Goal: Task Accomplishment & Management: Use online tool/utility

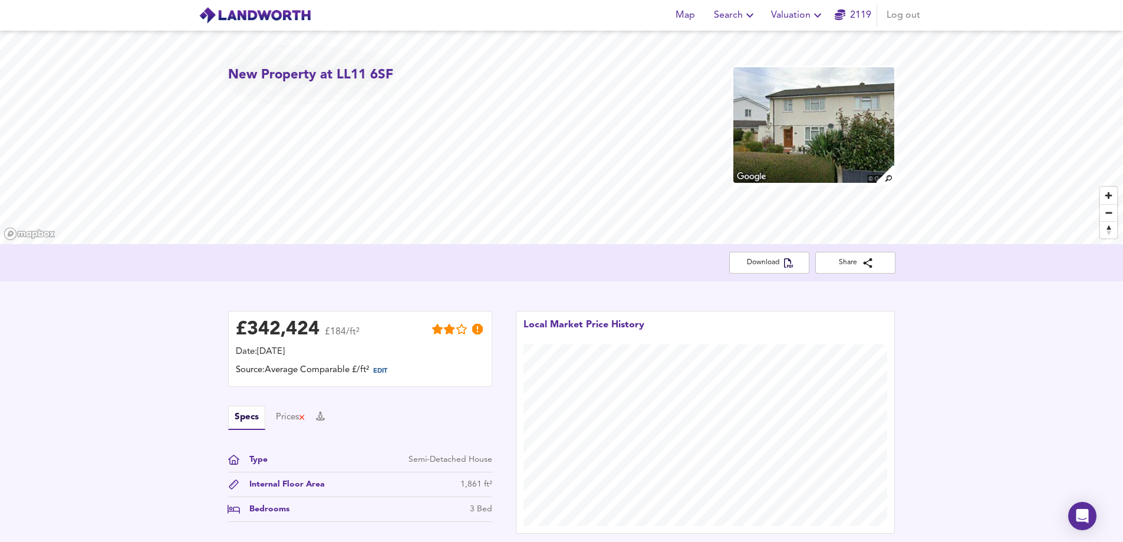
click at [790, 11] on span "Valuation" at bounding box center [798, 15] width 54 height 17
click at [781, 40] on li "New Valuation Report" at bounding box center [798, 42] width 141 height 21
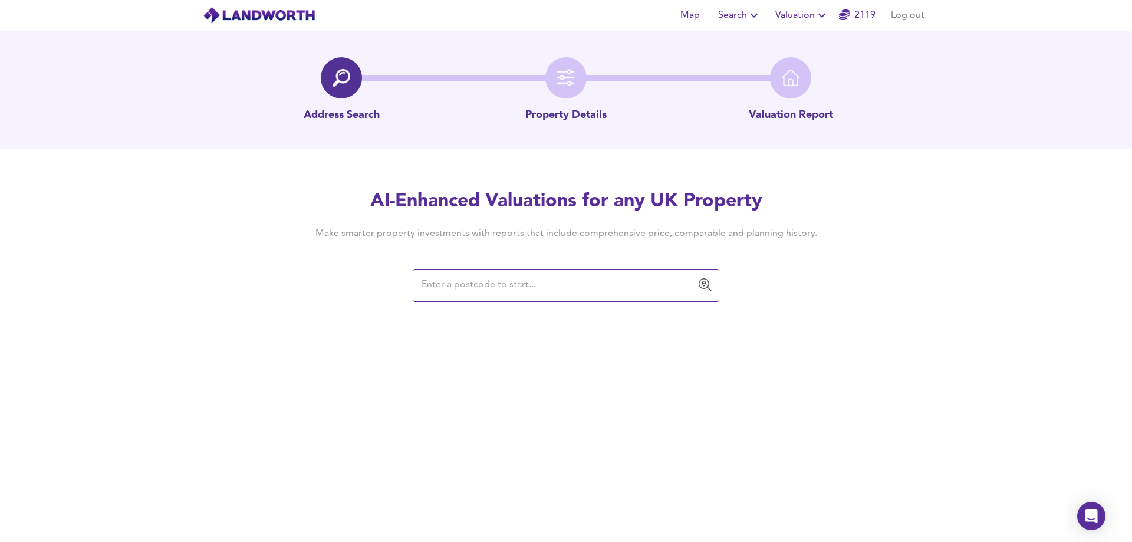
click at [478, 285] on input "text" at bounding box center [557, 285] width 278 height 22
paste input "[STREET_ADDRESS]"
type input "[STREET_ADDRESS]"
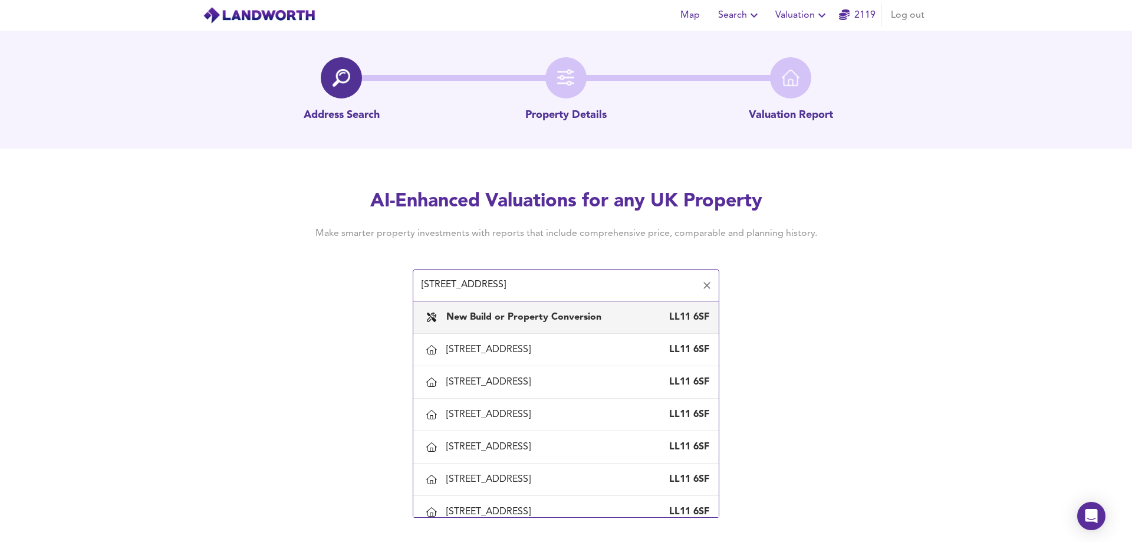
click at [524, 322] on b "New Build or Property Conversion" at bounding box center [523, 316] width 155 height 9
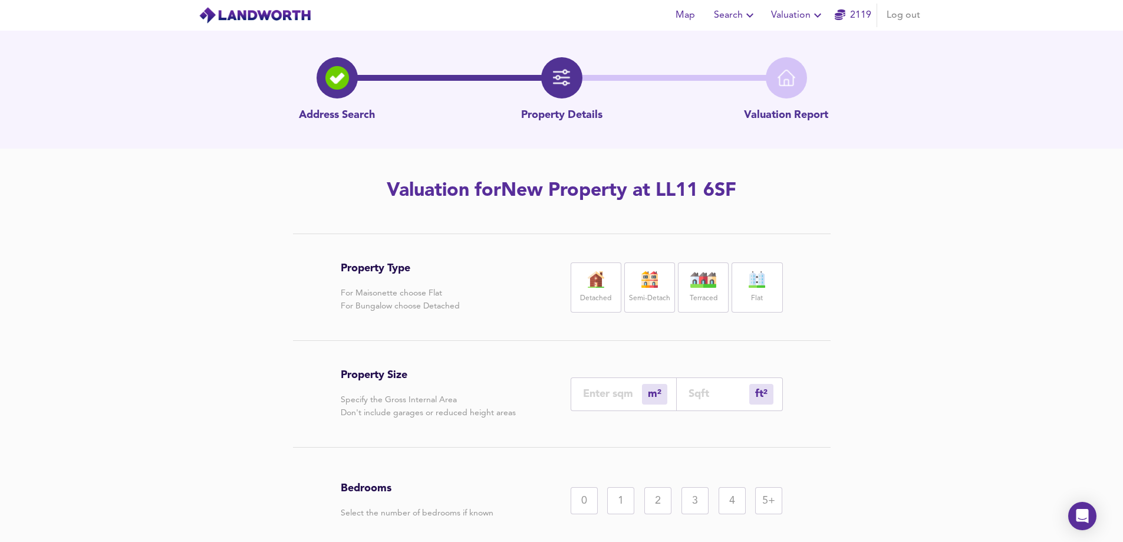
click at [598, 294] on label "Detached" at bounding box center [595, 298] width 31 height 15
click at [702, 379] on div "ft² sqft" at bounding box center [730, 394] width 106 height 34
click at [702, 392] on input "number" at bounding box center [719, 393] width 61 height 12
paste input "2152"
type input "200"
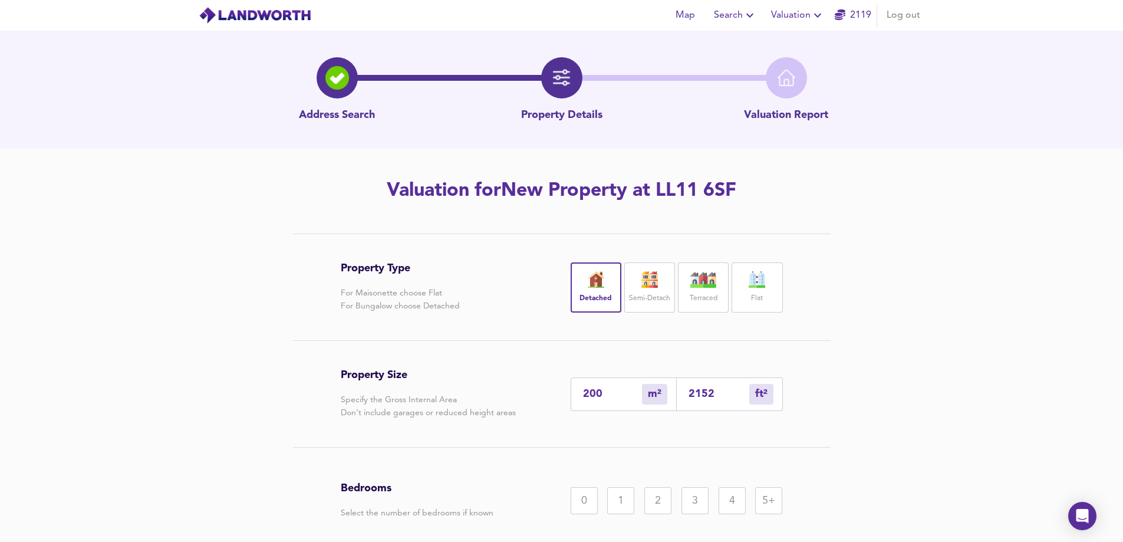
type input "2152"
click at [731, 502] on div "4" at bounding box center [732, 500] width 27 height 27
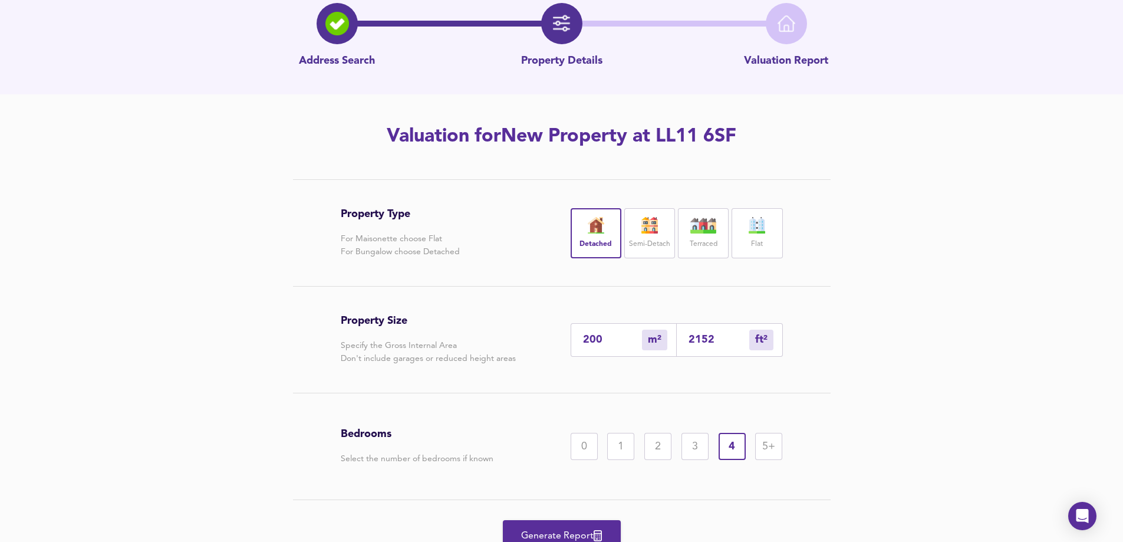
scroll to position [107, 0]
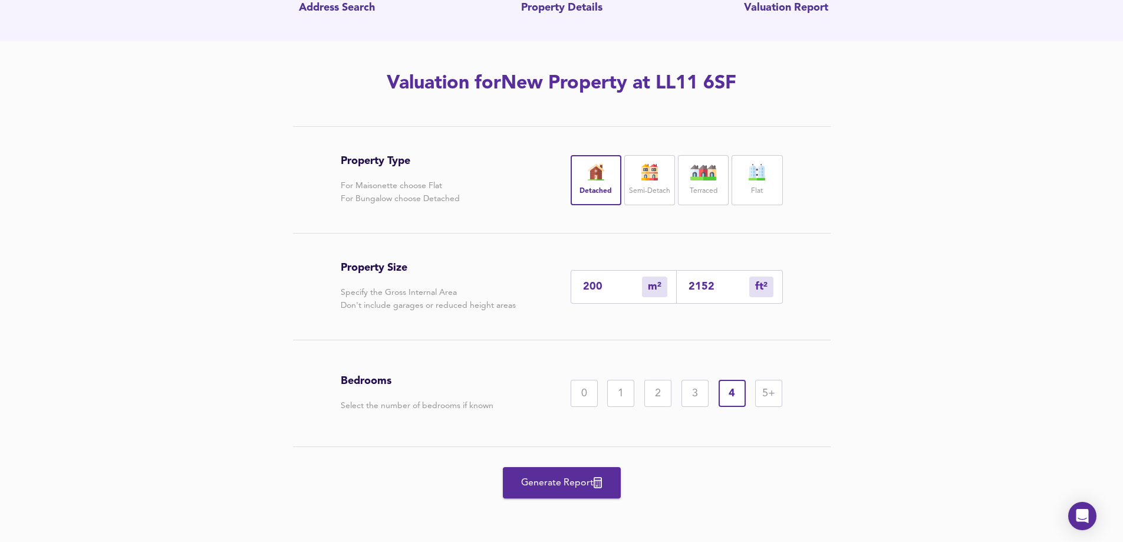
click at [560, 478] on span "Generate Report" at bounding box center [562, 483] width 94 height 17
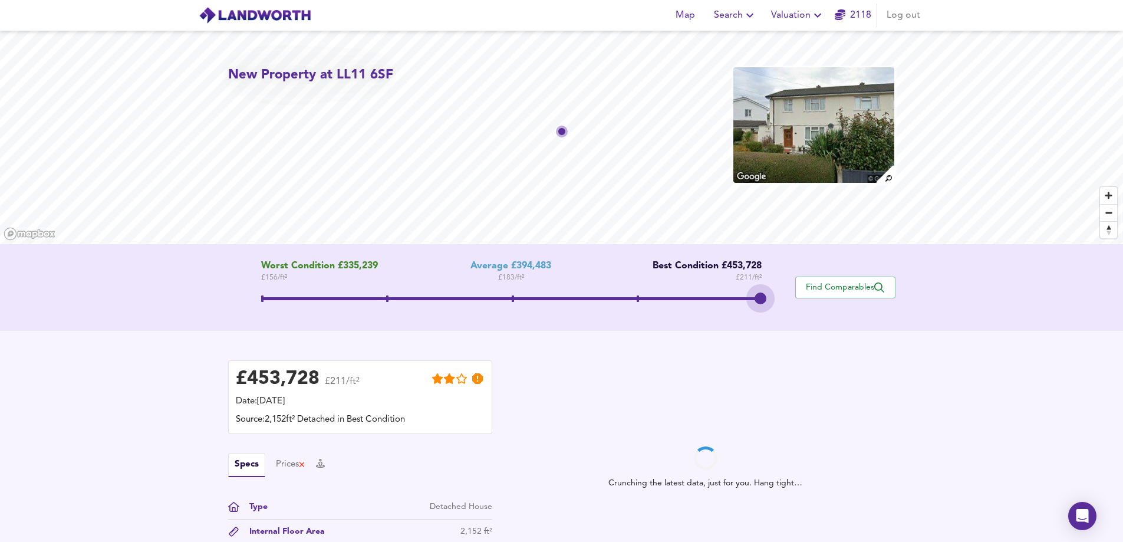
drag, startPoint x: 505, startPoint y: 305, endPoint x: 837, endPoint y: 308, distance: 331.4
click at [837, 308] on div "Worst Condition £335,239 £ 156 / ft² Average £394,483 £ 183 / ft² Best Conditio…" at bounding box center [561, 288] width 667 height 54
click at [830, 286] on span "Find Comparables" at bounding box center [845, 287] width 87 height 11
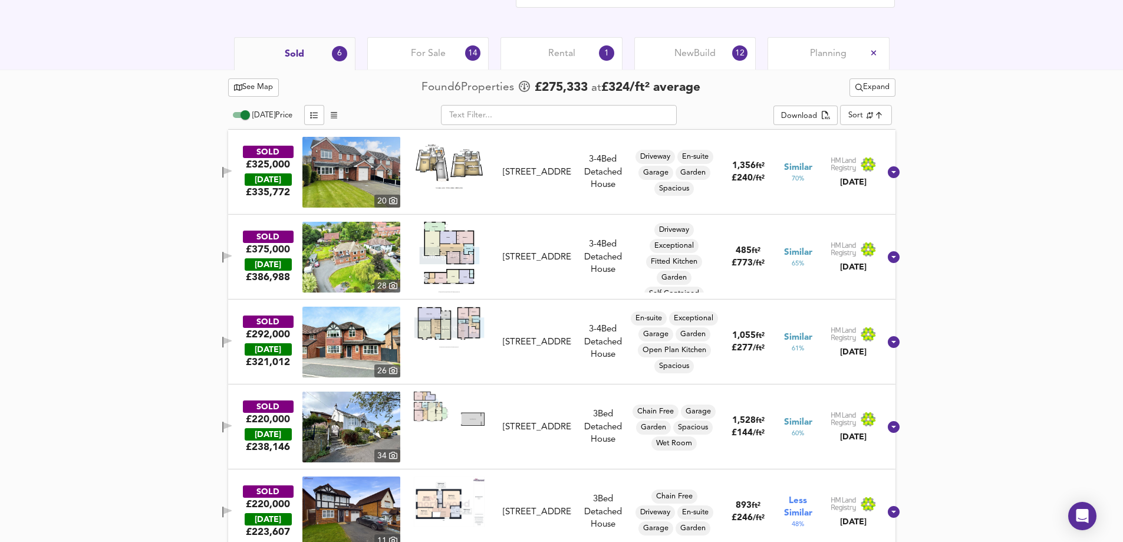
scroll to position [531, 0]
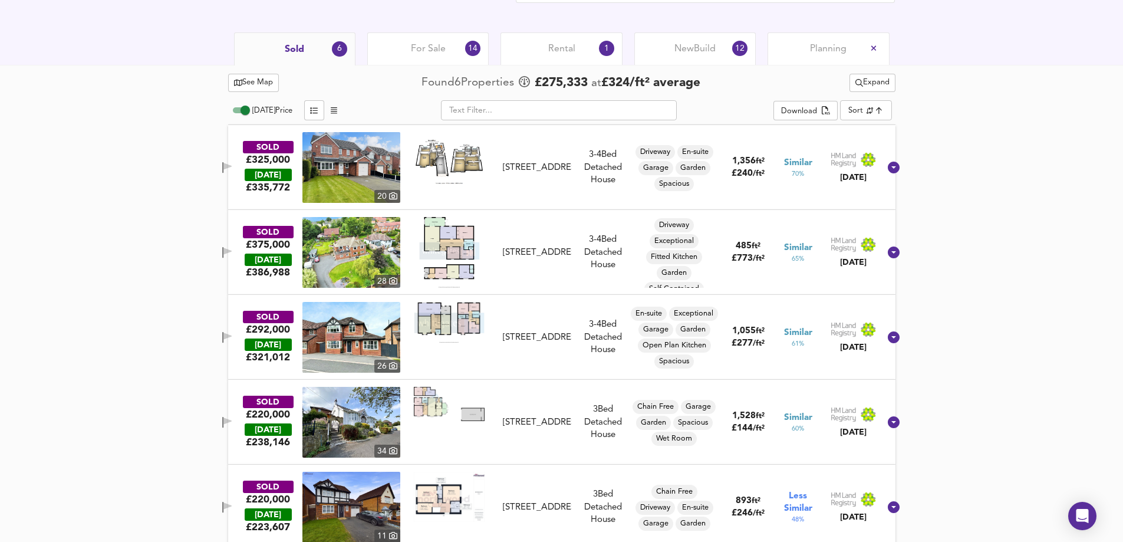
click at [235, 167] on span "button" at bounding box center [227, 167] width 18 height 11
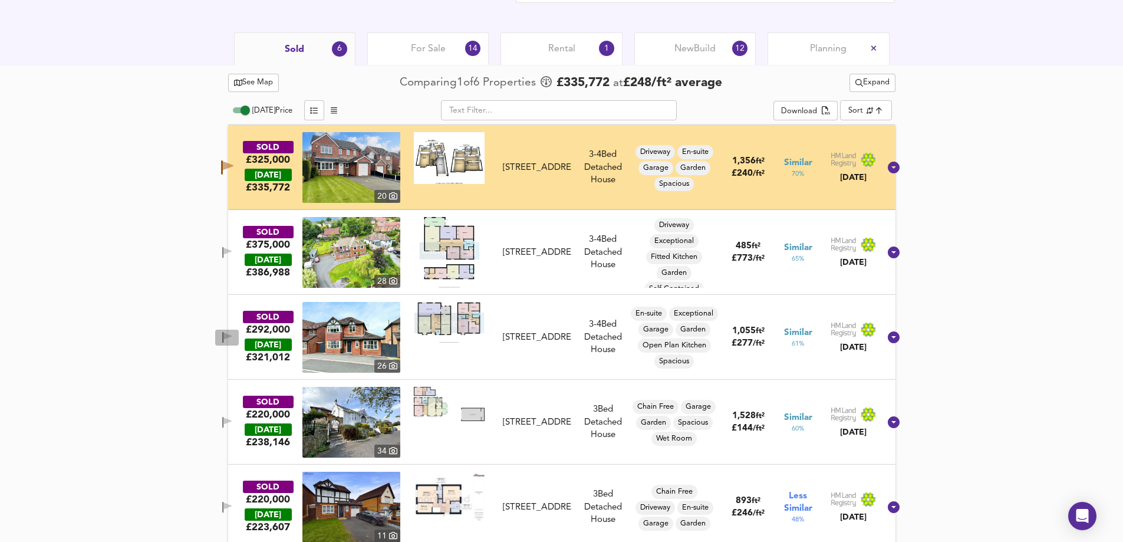
click at [232, 333] on icon "button" at bounding box center [227, 336] width 8 height 7
click at [232, 334] on icon "button" at bounding box center [227, 336] width 8 height 7
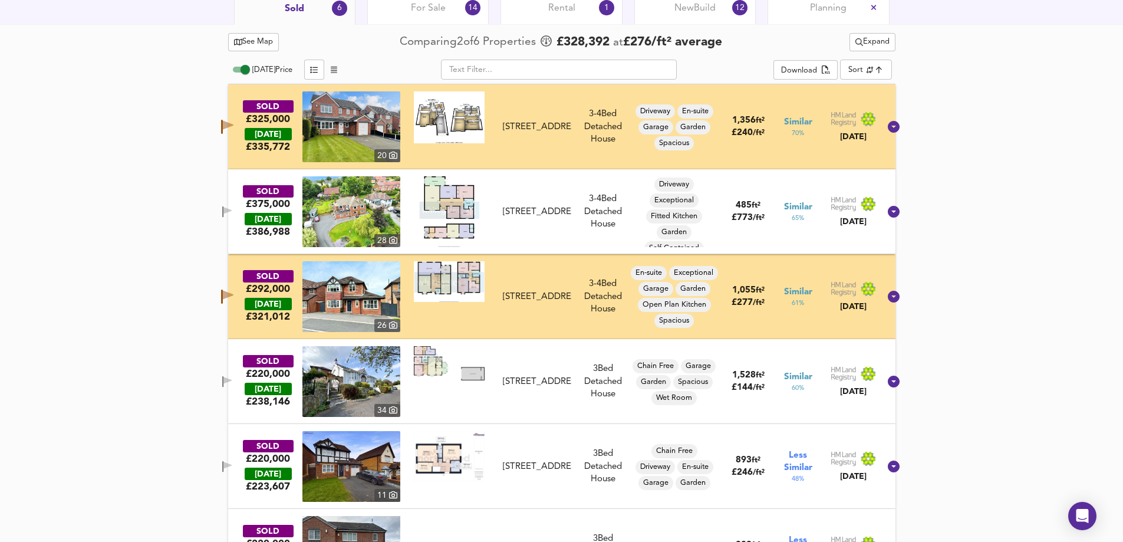
scroll to position [590, 0]
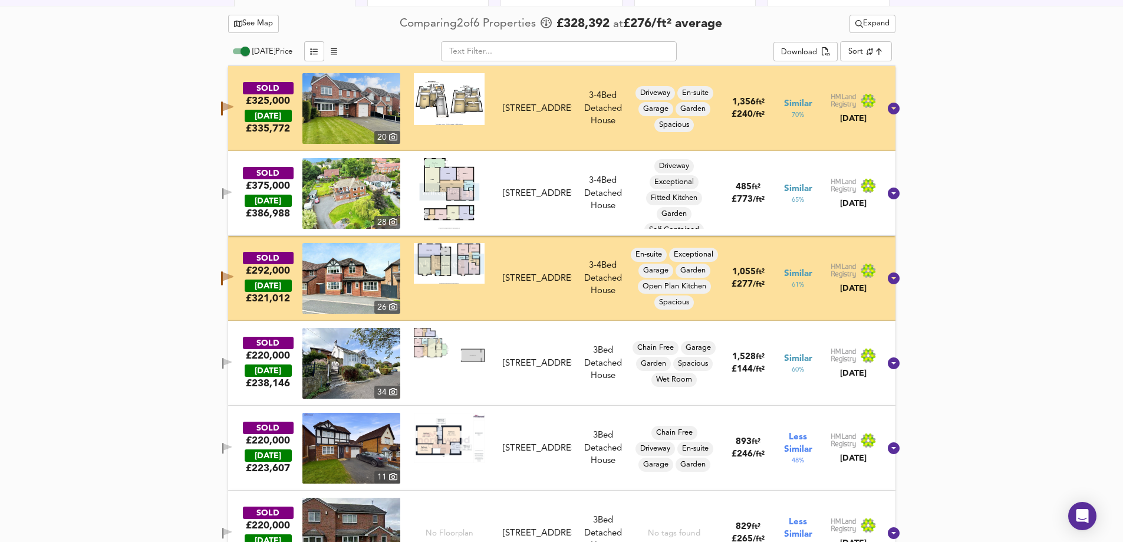
click at [223, 361] on icon "button" at bounding box center [222, 363] width 1 height 11
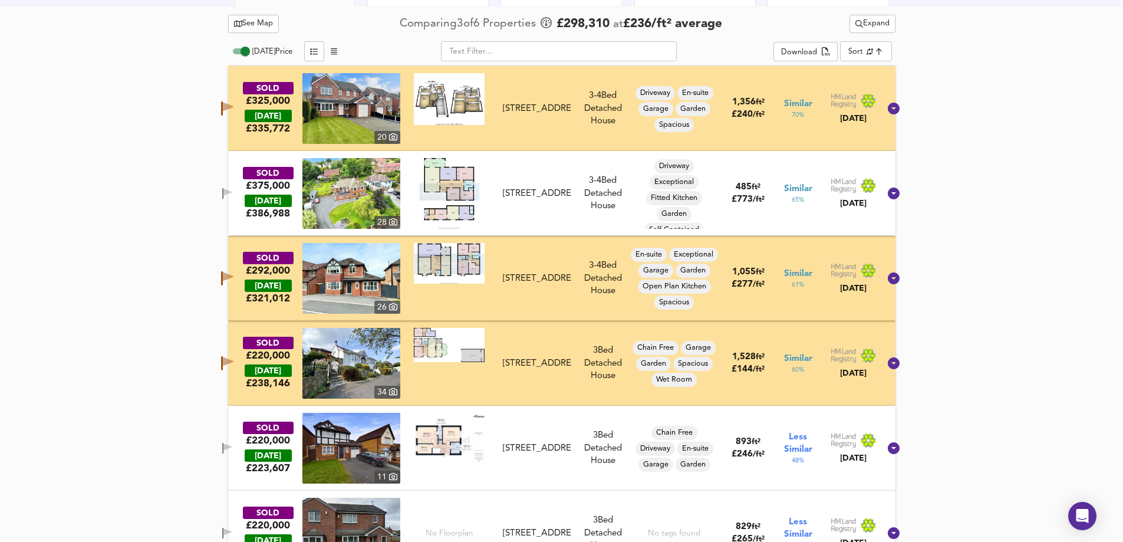
click at [232, 453] on icon "button" at bounding box center [227, 448] width 10 height 11
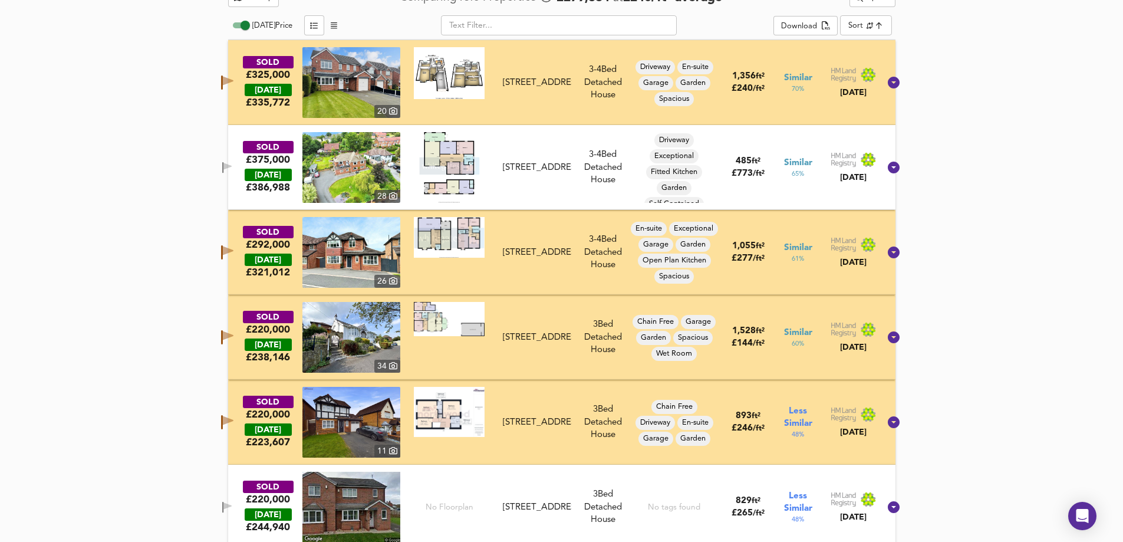
scroll to position [629, 0]
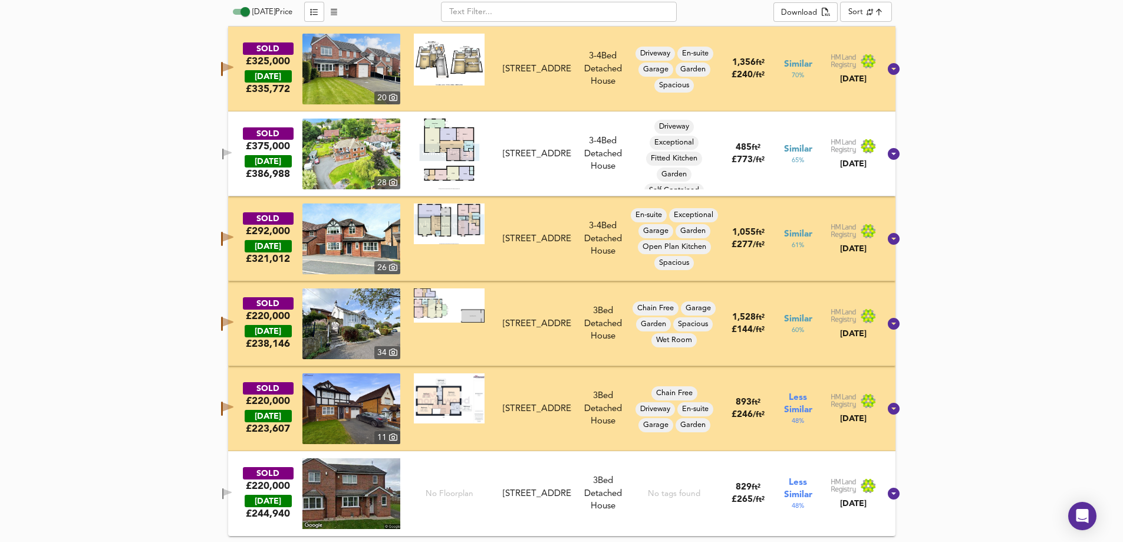
click at [223, 493] on icon "button" at bounding box center [222, 493] width 1 height 11
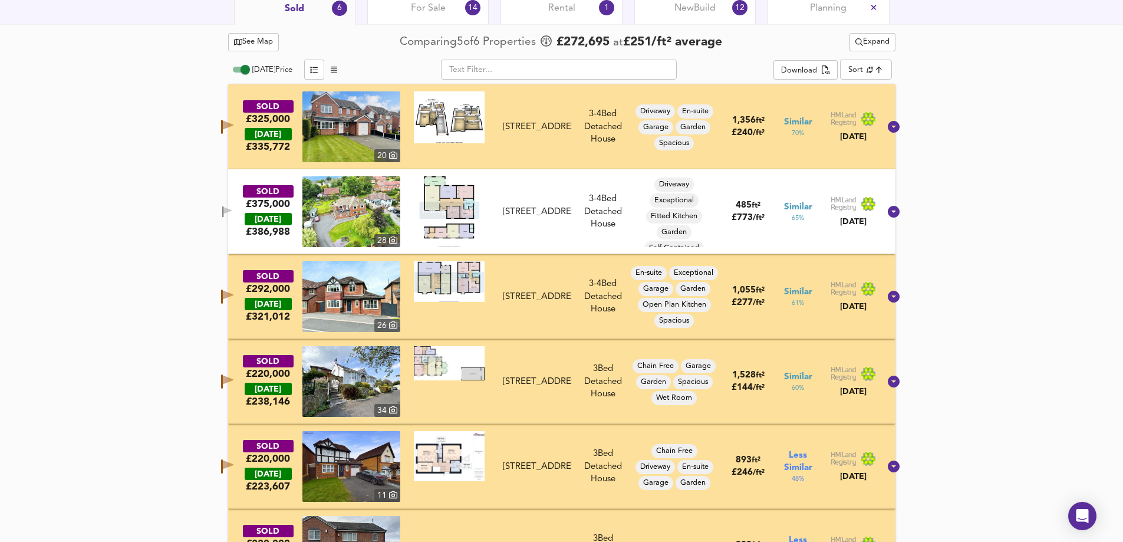
scroll to position [570, 0]
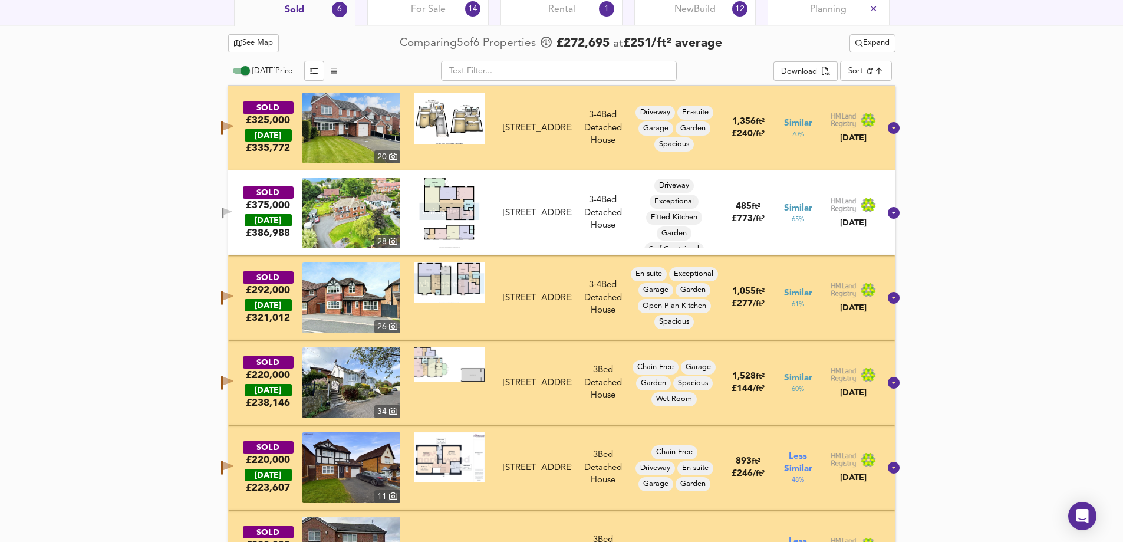
click at [876, 49] on span "Expand" at bounding box center [872, 44] width 34 height 14
click at [869, 63] on icon at bounding box center [865, 66] width 14 height 8
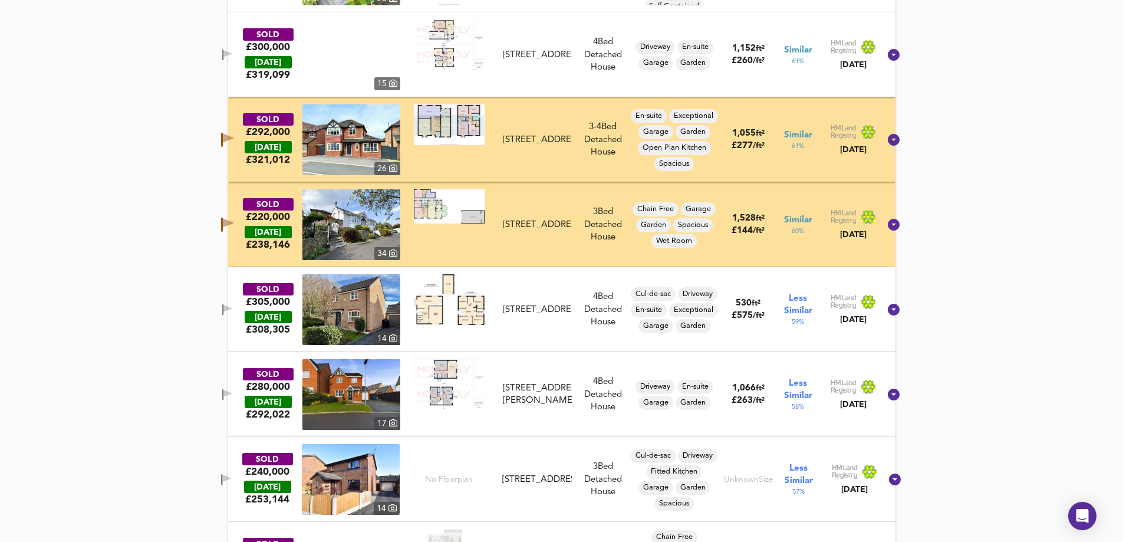
scroll to position [728, 0]
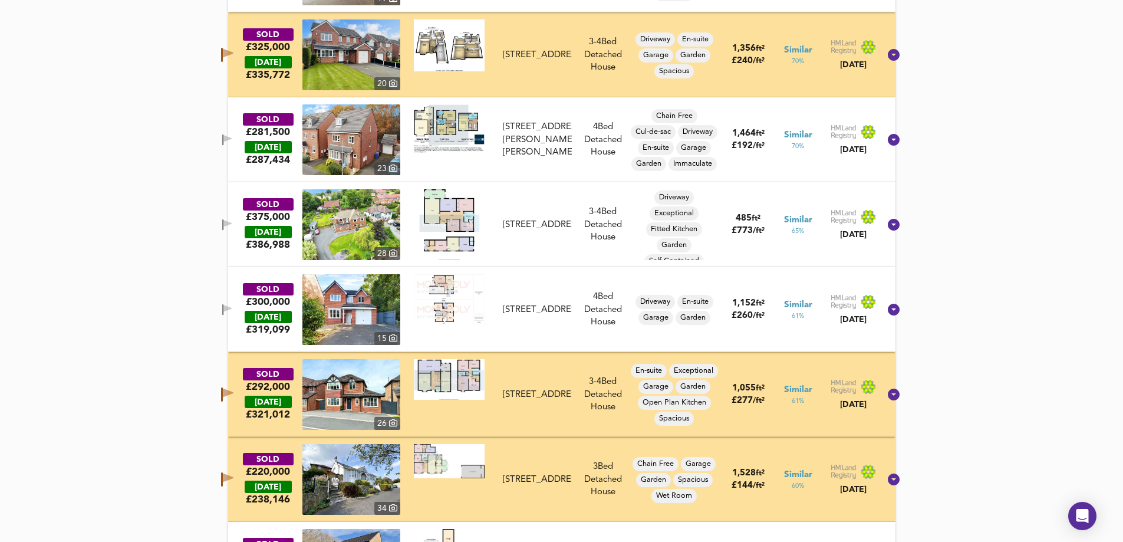
click at [232, 139] on icon "button" at bounding box center [227, 138] width 8 height 7
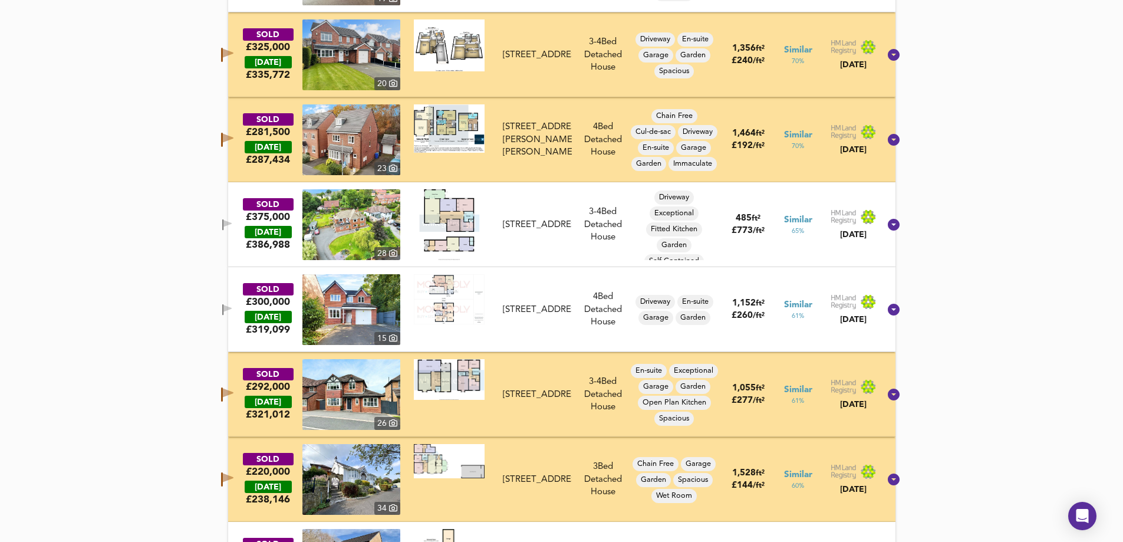
click at [232, 308] on icon "button" at bounding box center [227, 308] width 8 height 7
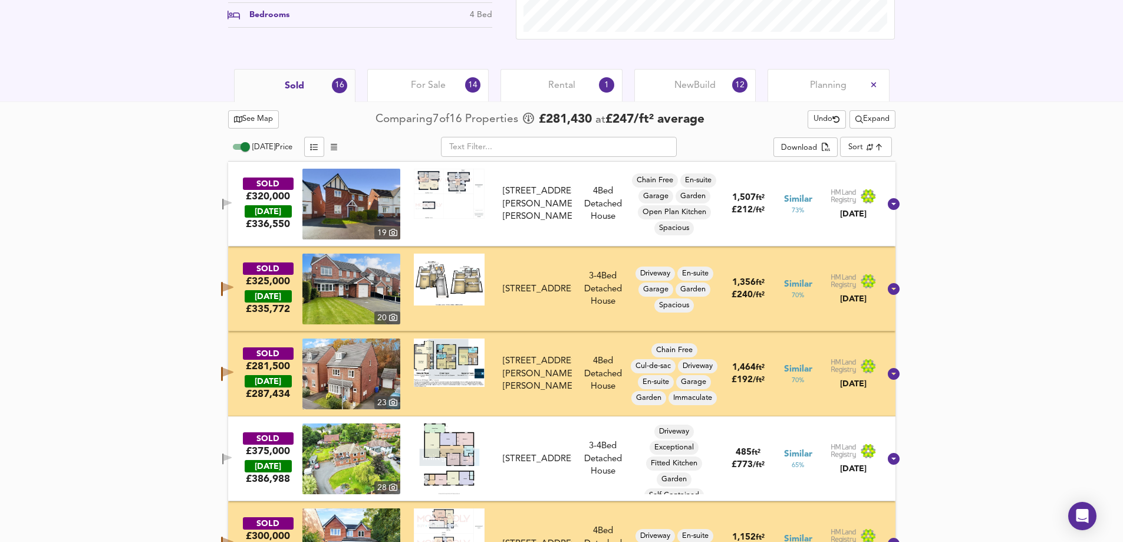
scroll to position [492, 0]
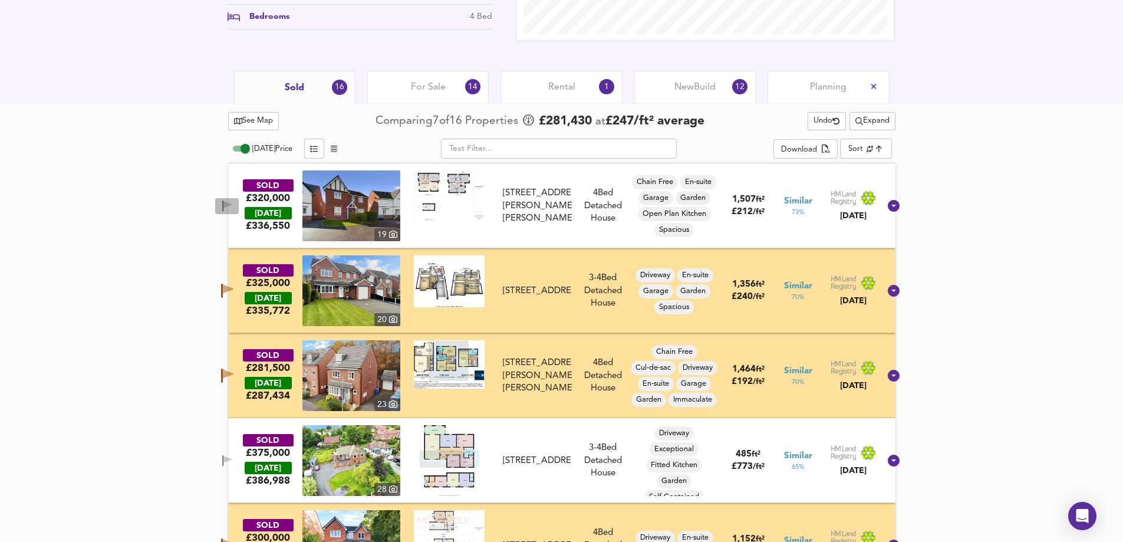
click at [232, 200] on icon "button" at bounding box center [227, 205] width 10 height 11
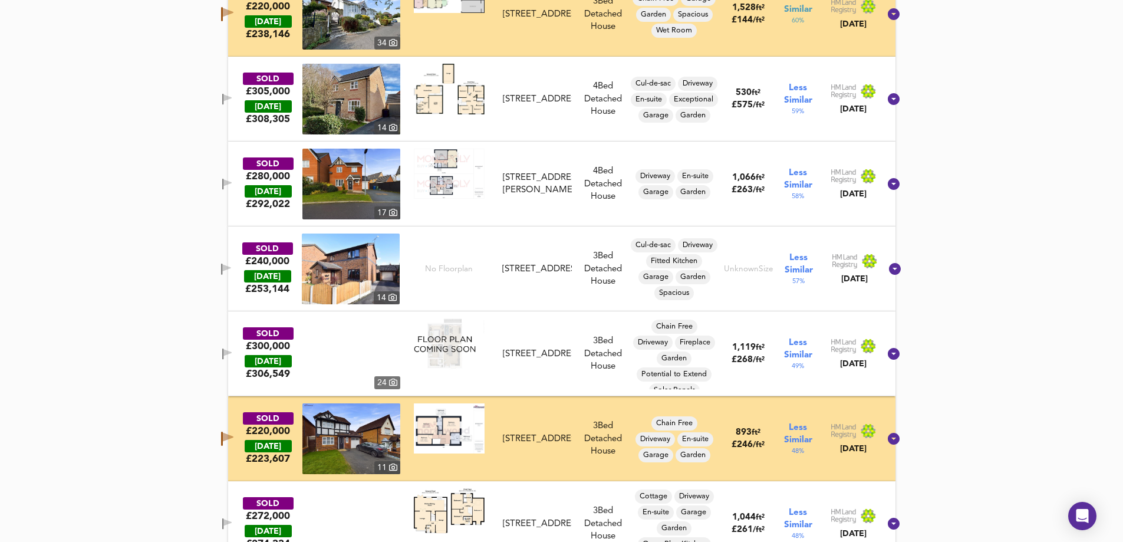
scroll to position [1200, 0]
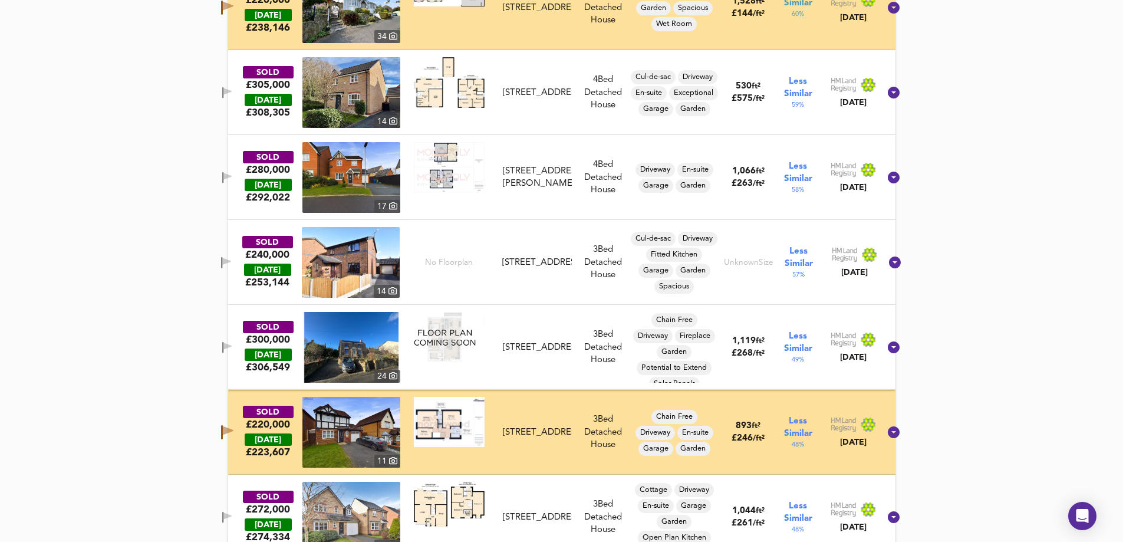
click at [235, 175] on span "button" at bounding box center [227, 177] width 18 height 11
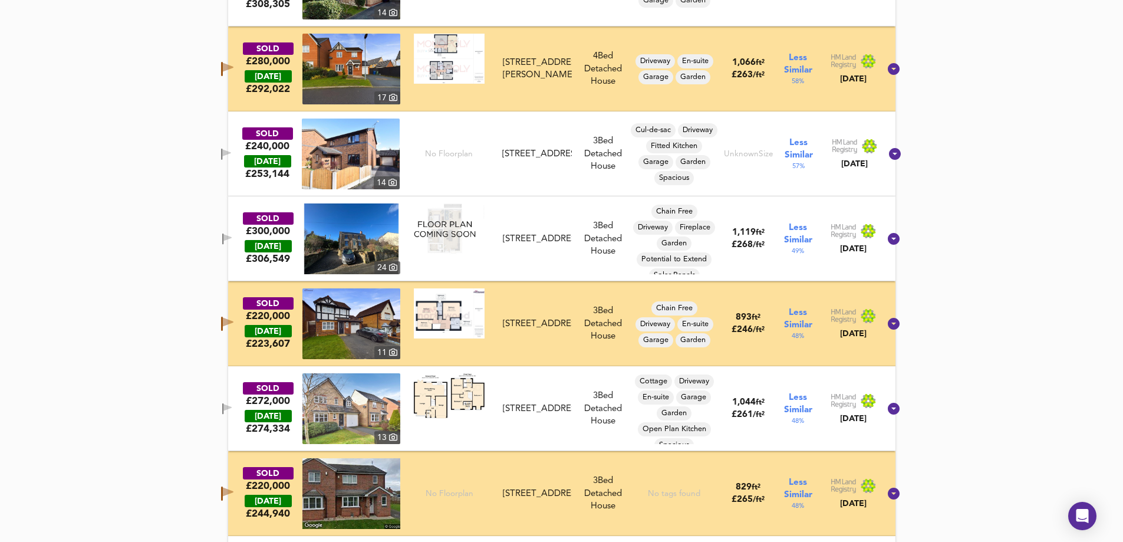
scroll to position [1318, 0]
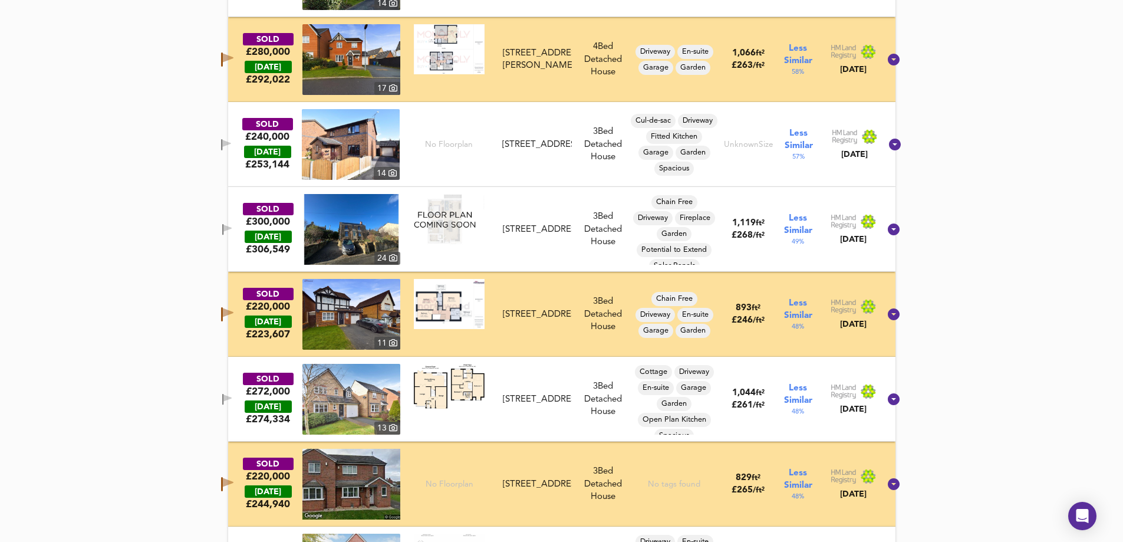
click at [236, 223] on button "button" at bounding box center [227, 230] width 24 height 16
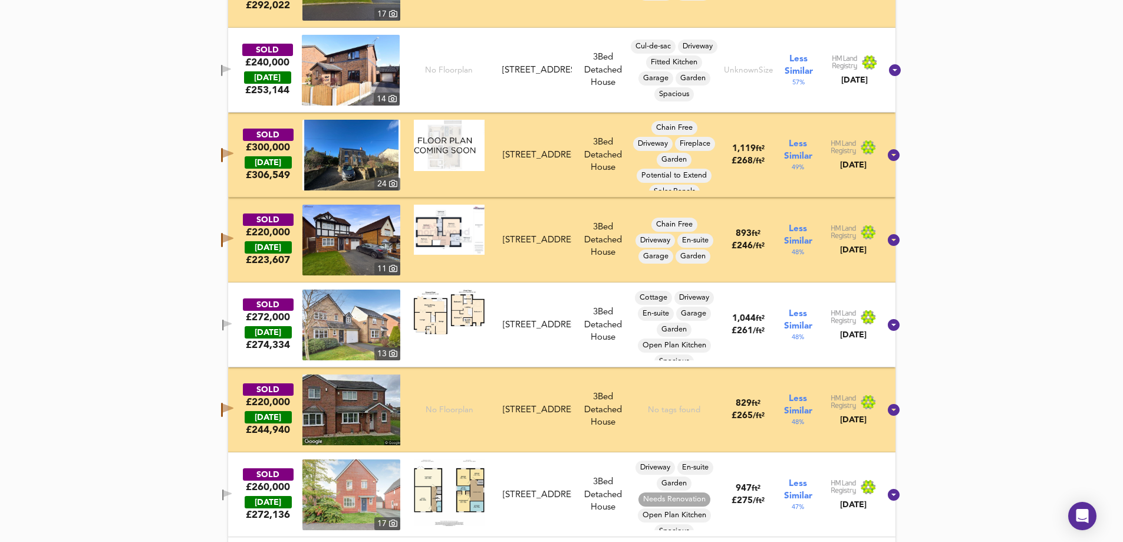
scroll to position [1478, 0]
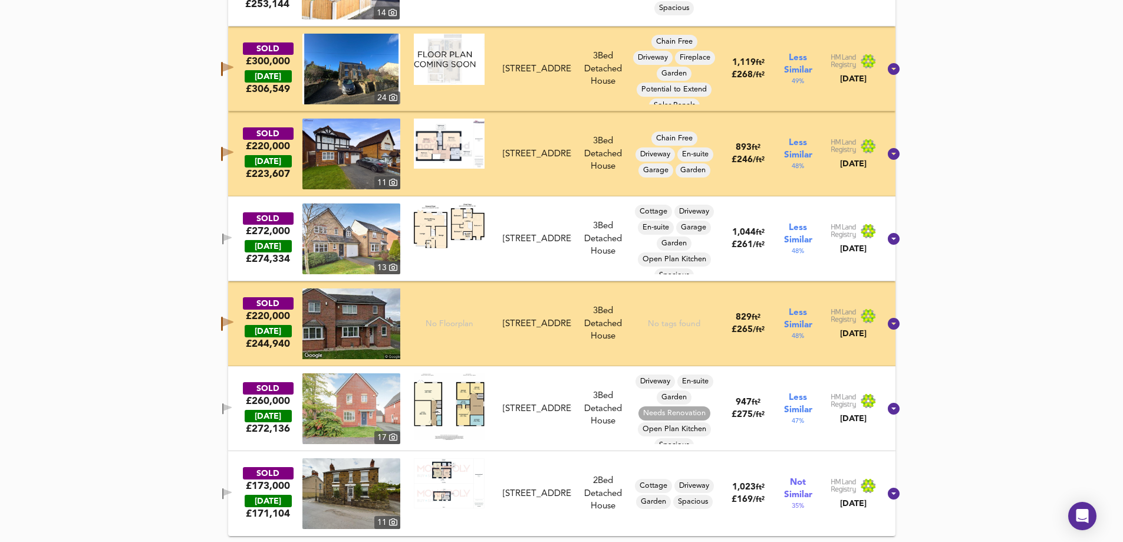
click at [232, 238] on icon "button" at bounding box center [227, 237] width 8 height 7
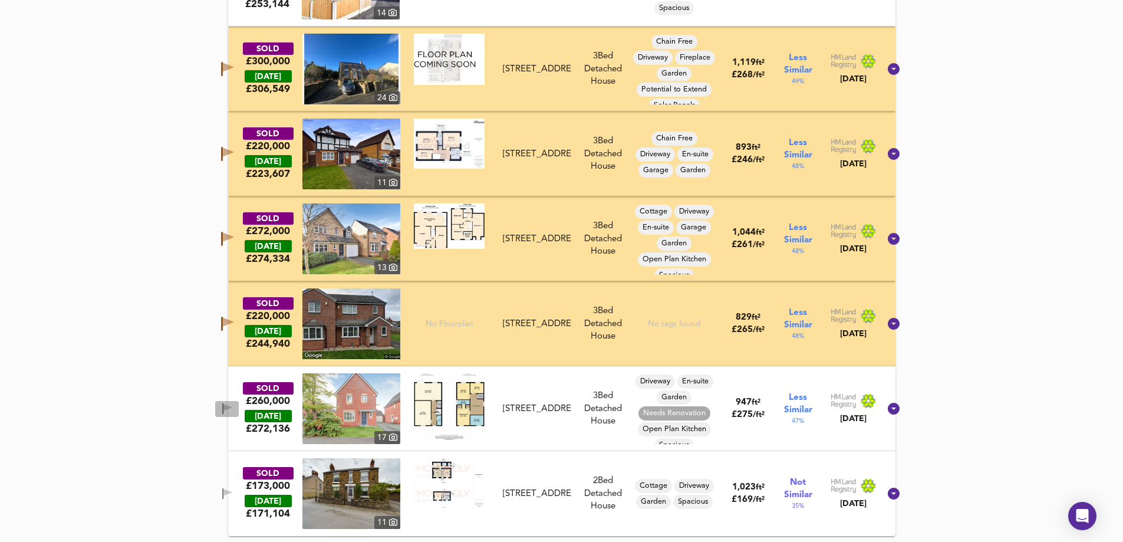
click at [235, 408] on span "button" at bounding box center [227, 408] width 18 height 11
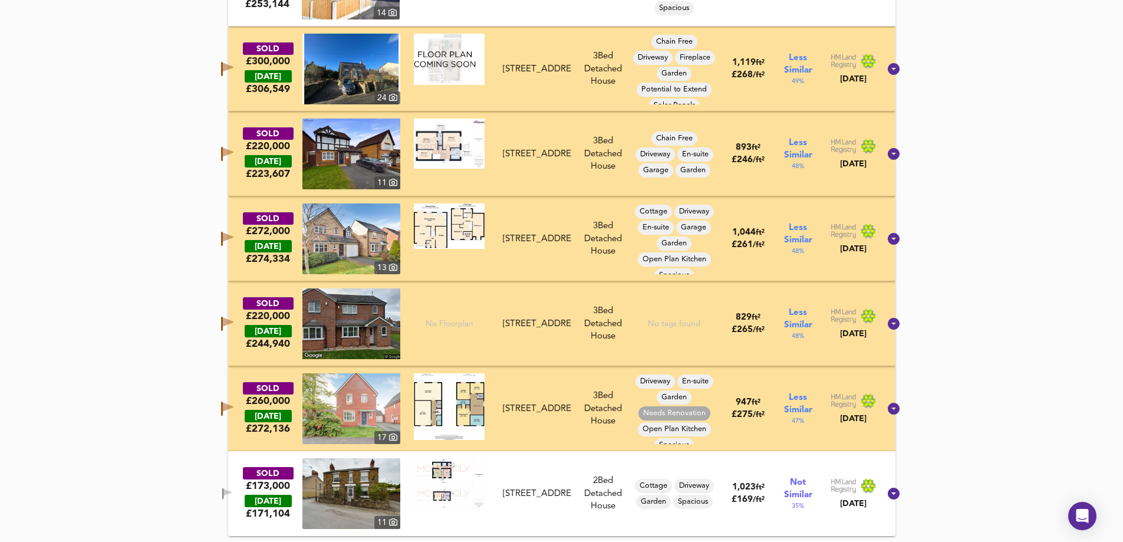
click at [232, 490] on icon "button" at bounding box center [227, 492] width 8 height 7
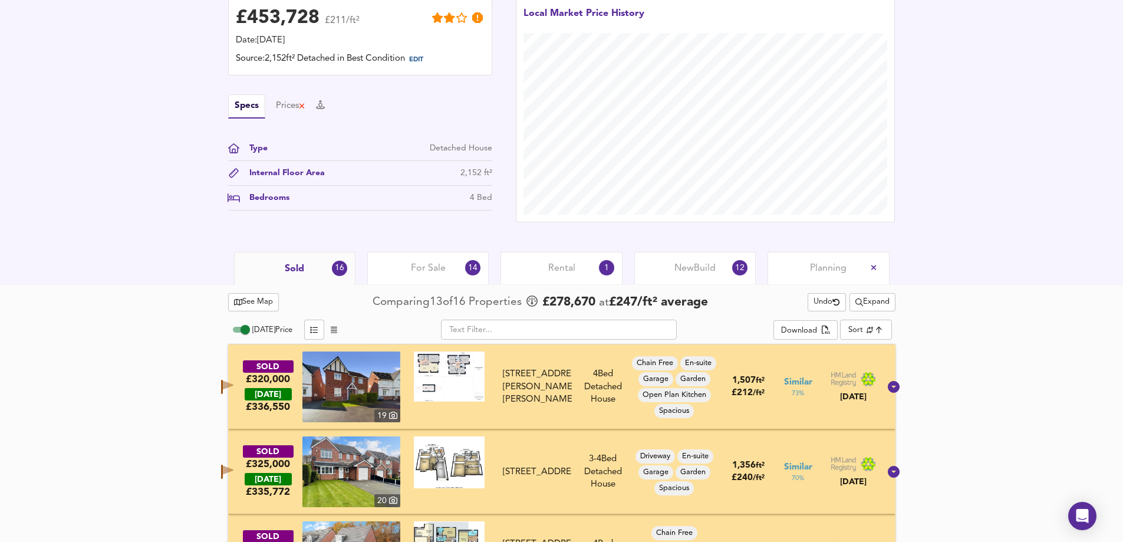
scroll to position [358, 0]
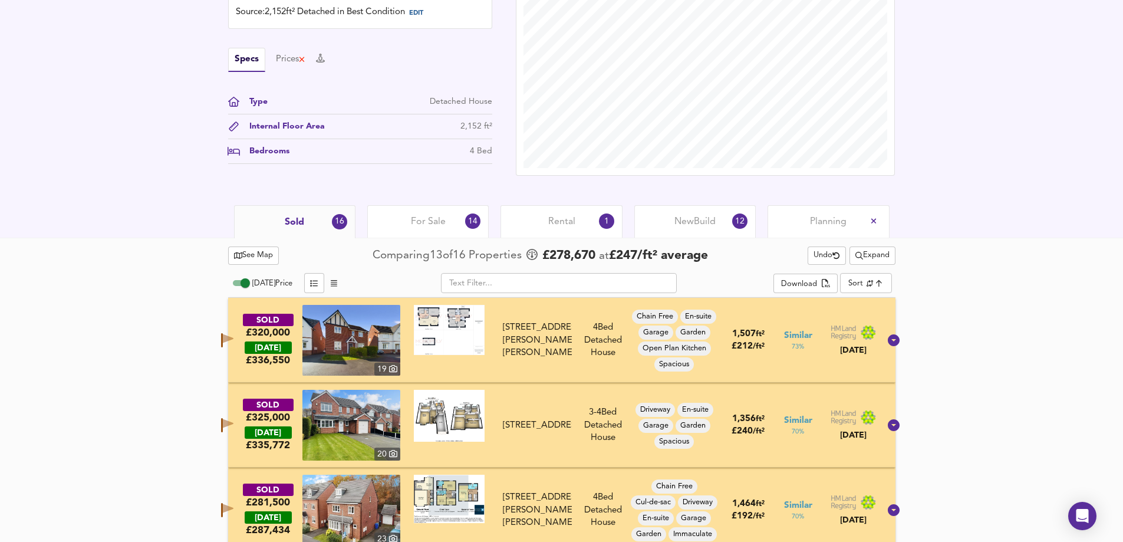
click at [427, 220] on span "For Sale" at bounding box center [428, 221] width 35 height 13
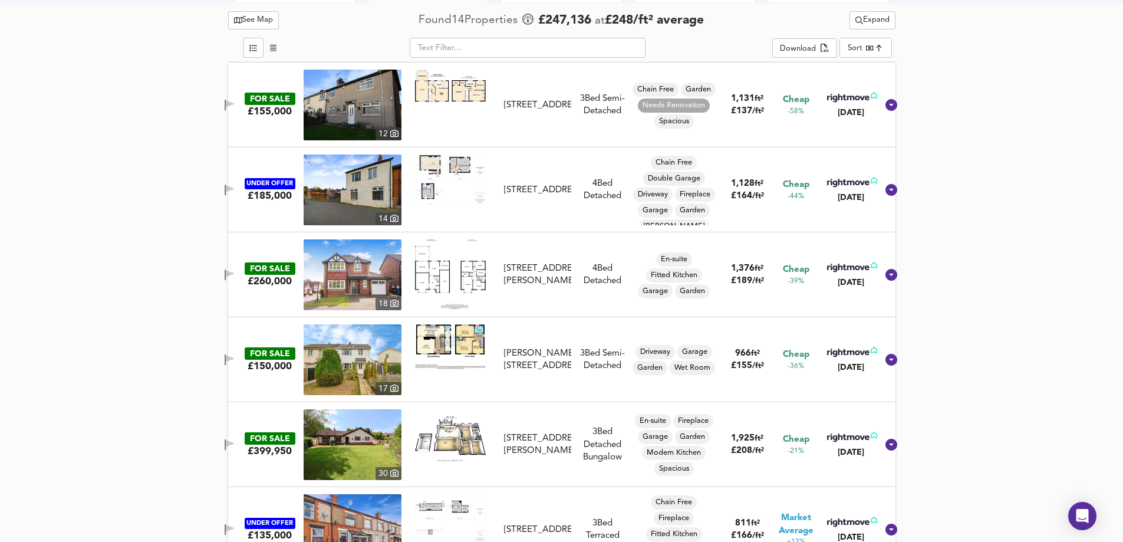
scroll to position [594, 0]
click at [855, 25] on span "Expand" at bounding box center [872, 20] width 34 height 14
click at [851, 43] on li "¼ mile ½ mile" at bounding box center [871, 43] width 119 height 19
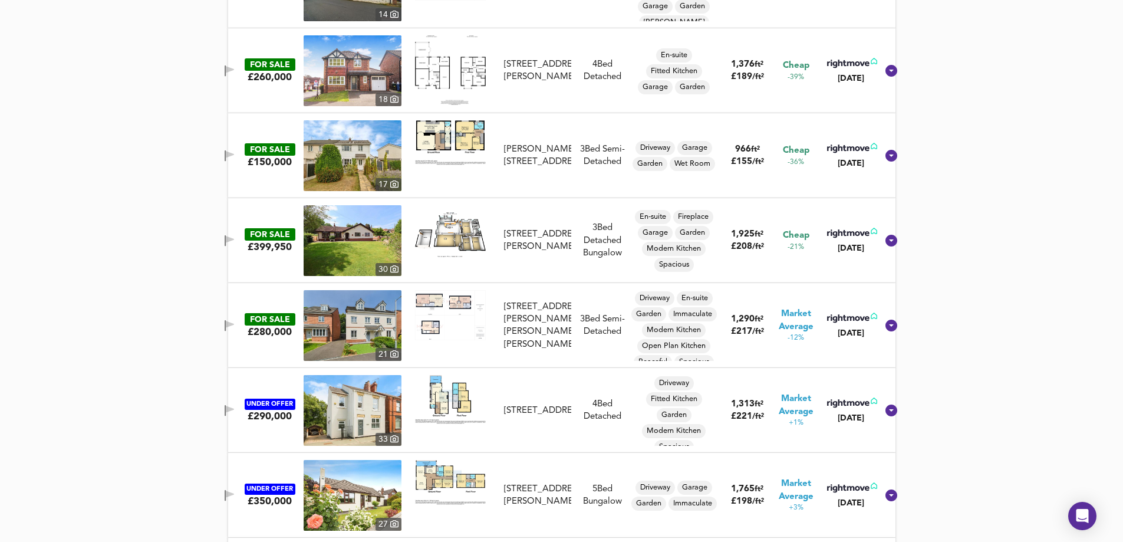
scroll to position [1006, 0]
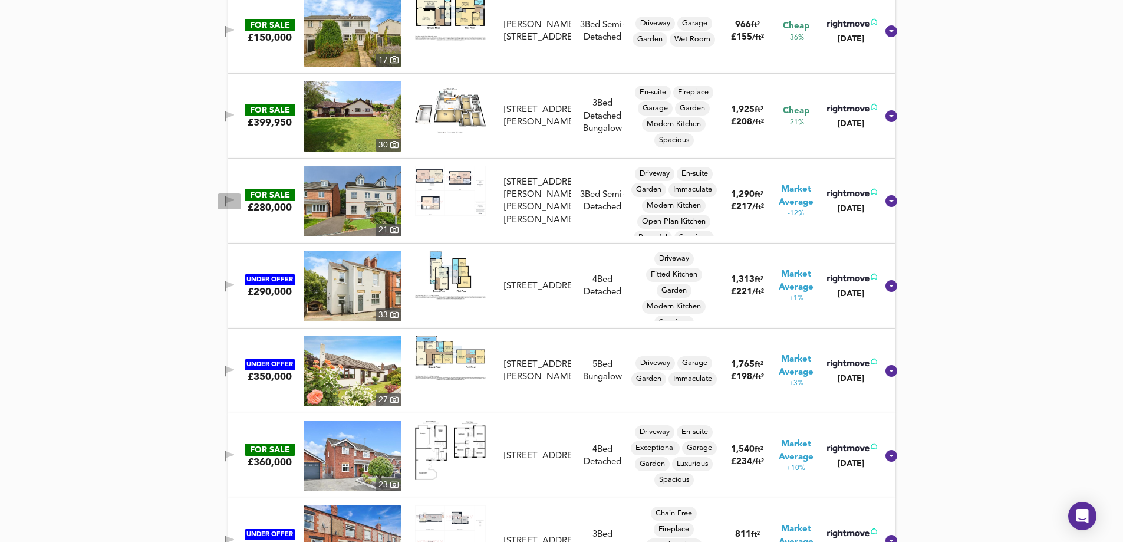
click at [234, 198] on icon "button" at bounding box center [230, 199] width 8 height 7
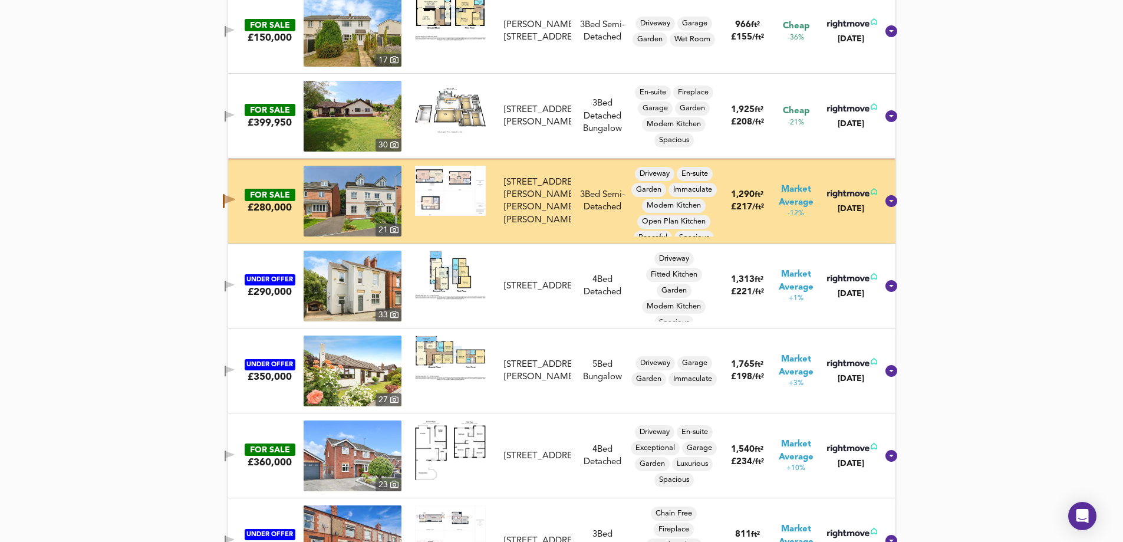
click at [235, 288] on icon "button" at bounding box center [230, 286] width 10 height 11
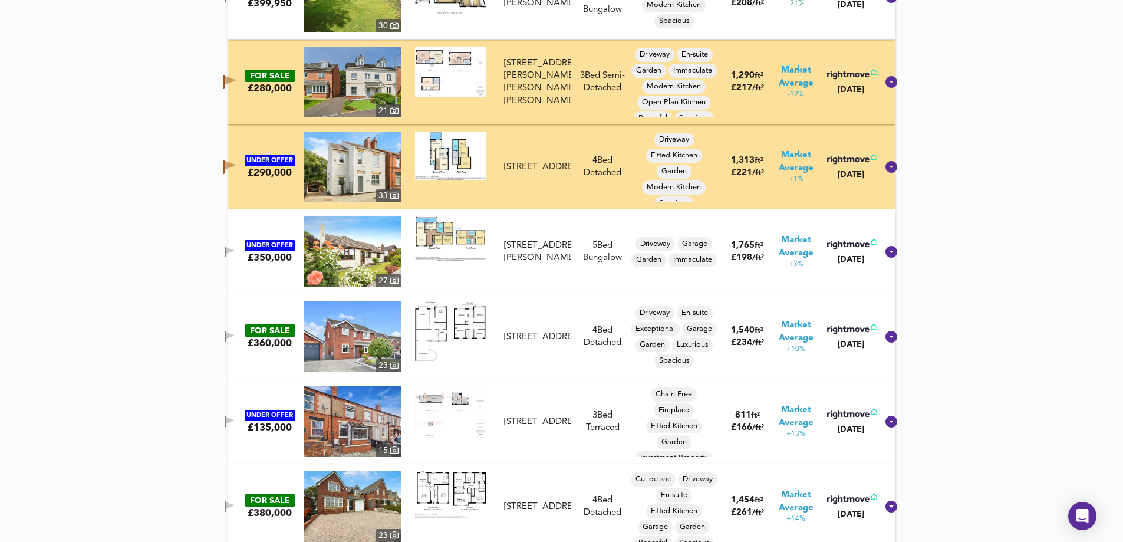
scroll to position [1183, 0]
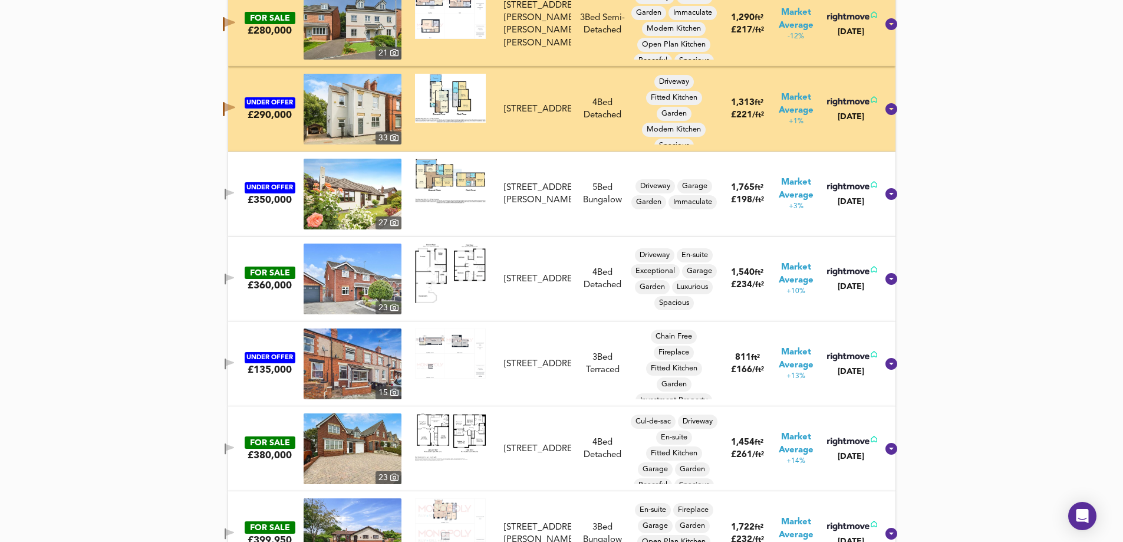
click at [241, 272] on button "button" at bounding box center [230, 279] width 24 height 16
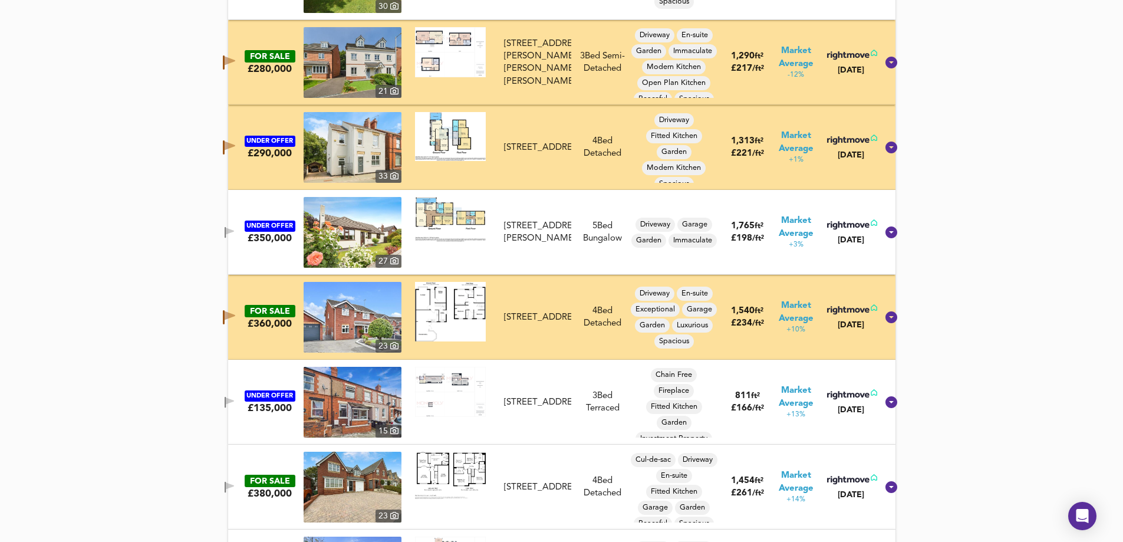
scroll to position [1124, 0]
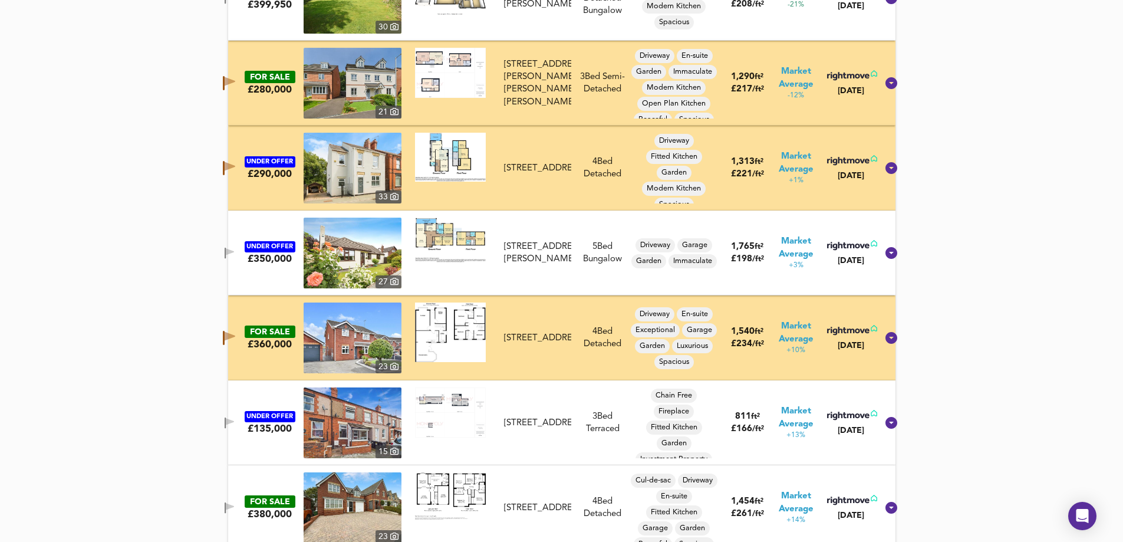
click at [235, 80] on icon "button" at bounding box center [230, 81] width 11 height 9
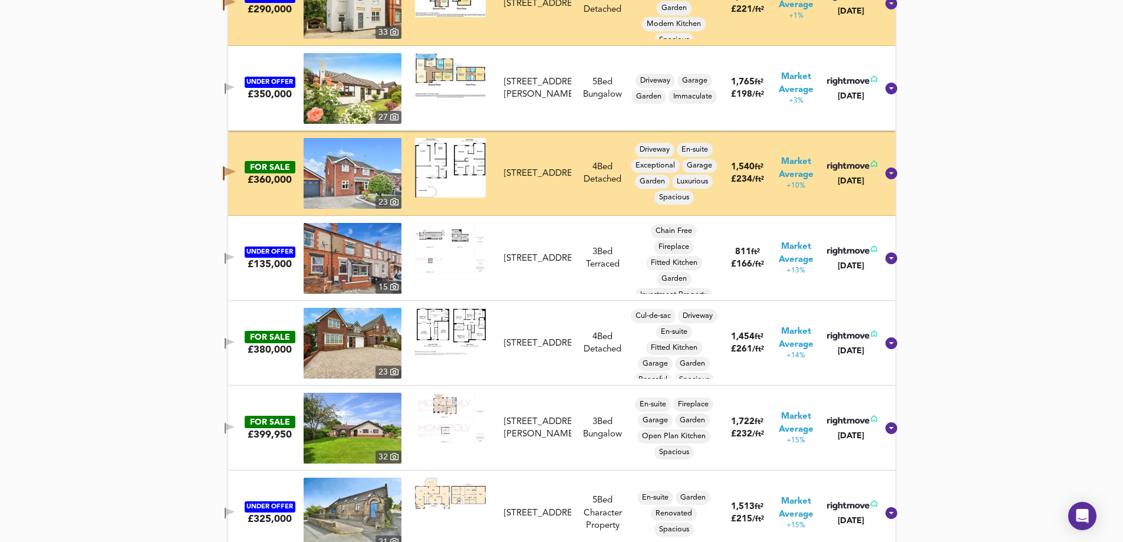
scroll to position [1301, 0]
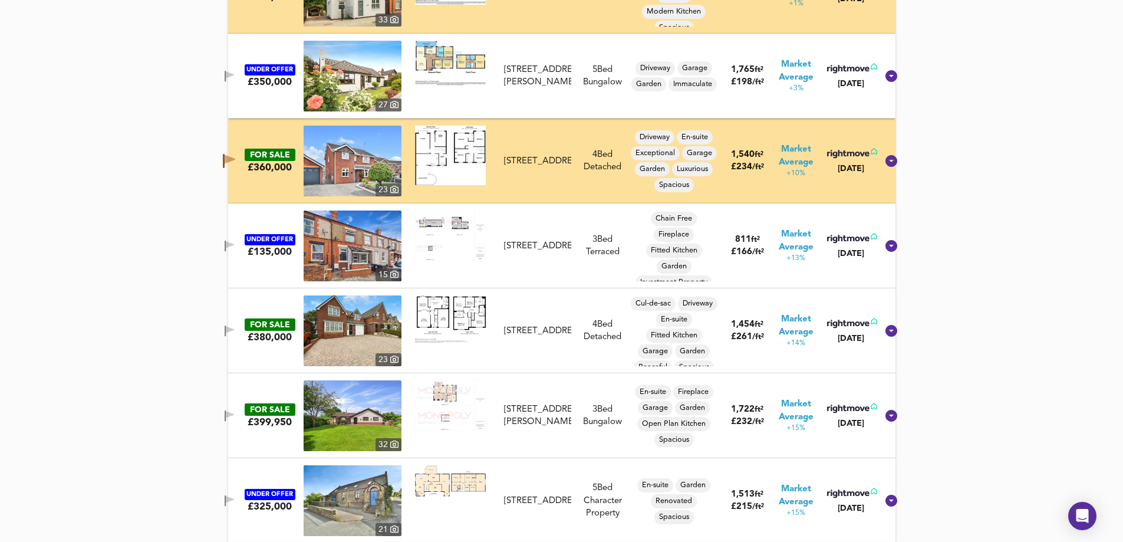
click at [234, 330] on icon "button" at bounding box center [230, 329] width 8 height 7
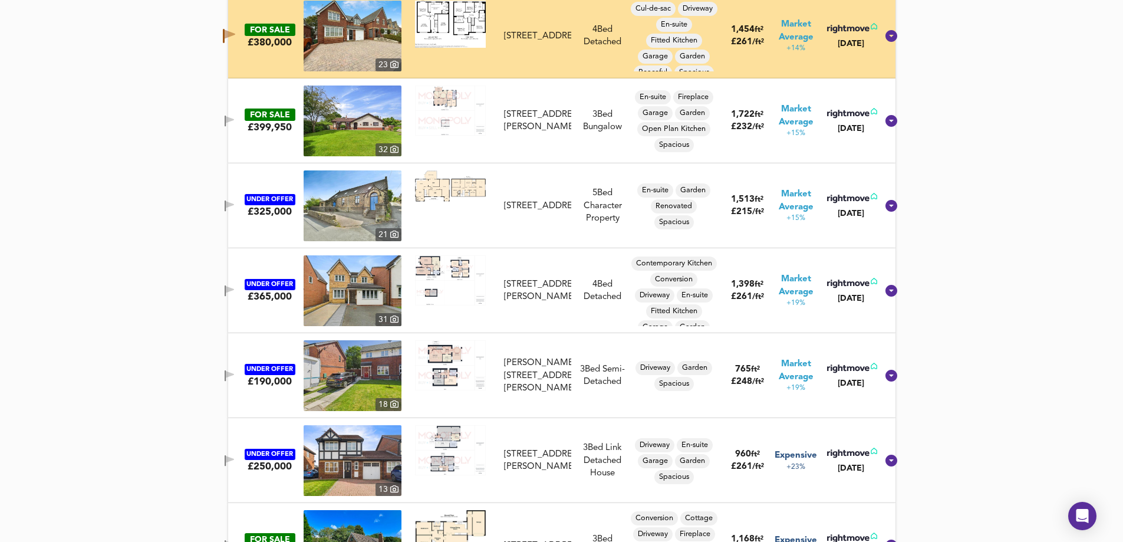
scroll to position [1714, 0]
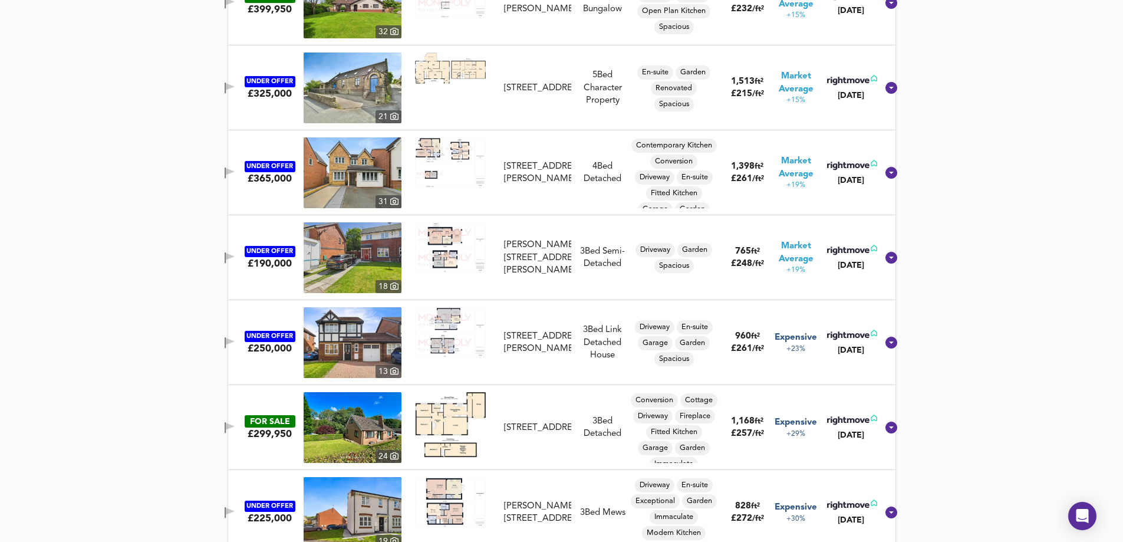
click at [235, 169] on icon "button" at bounding box center [230, 172] width 10 height 11
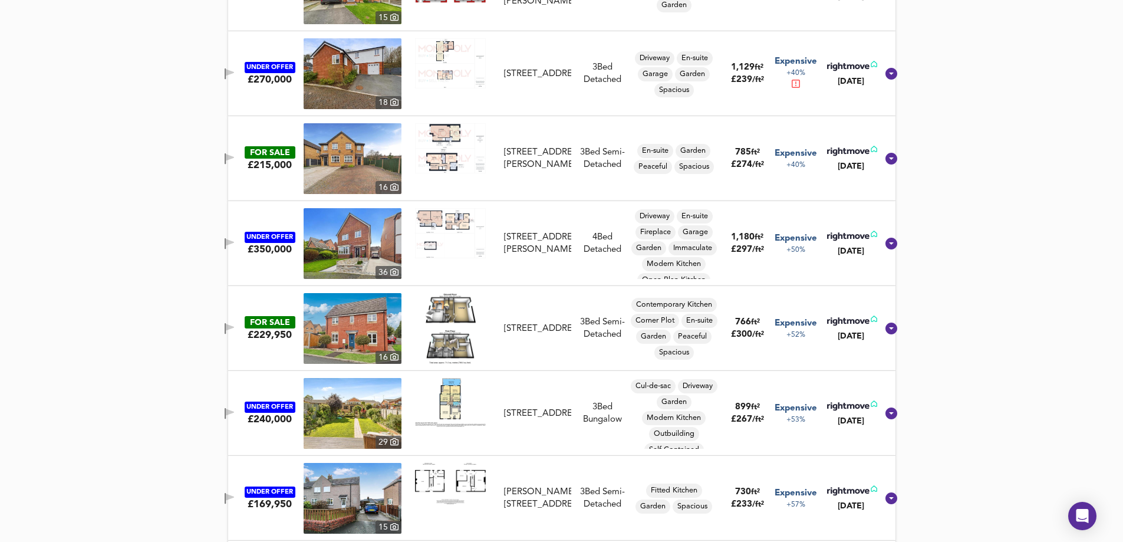
scroll to position [2362, 0]
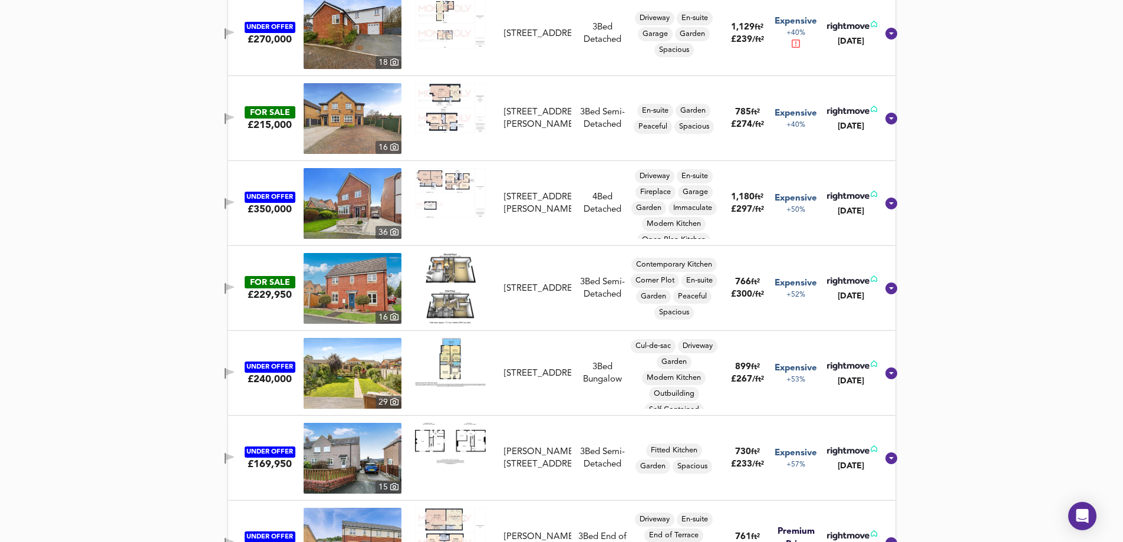
click at [234, 202] on icon "button" at bounding box center [230, 202] width 8 height 7
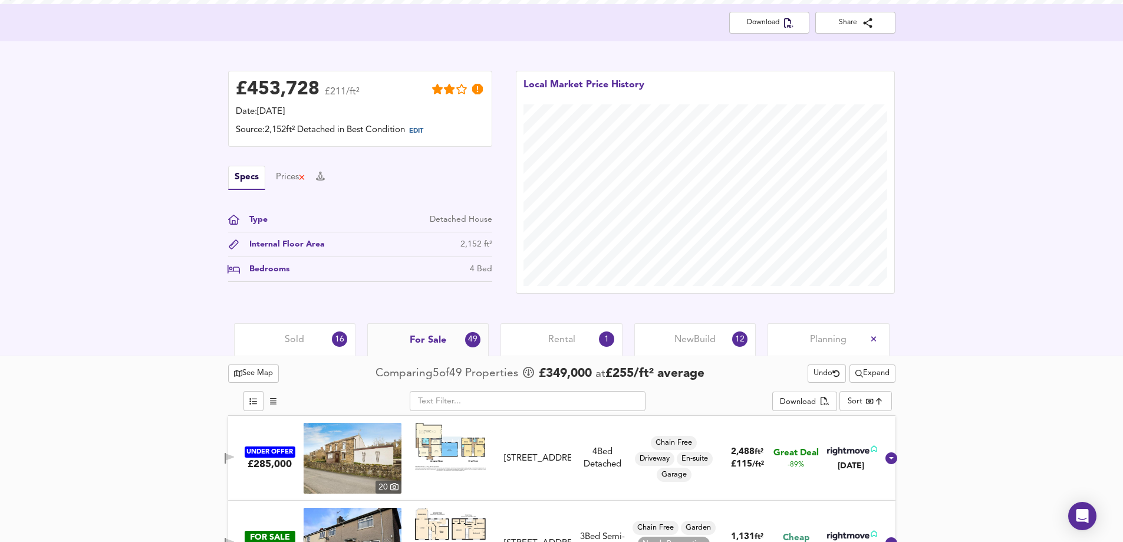
scroll to position [417, 0]
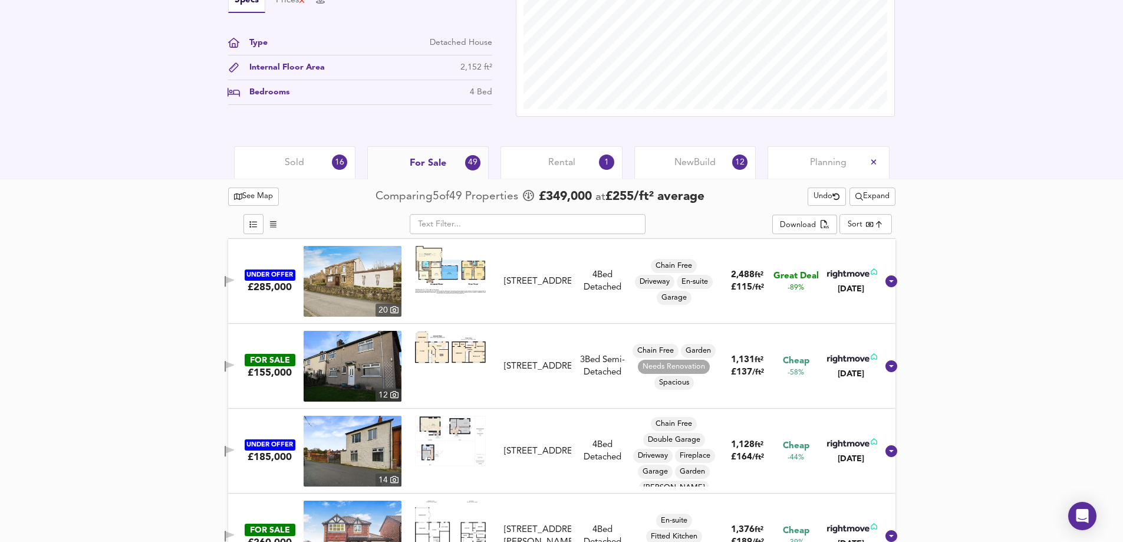
click at [878, 199] on span "Expand" at bounding box center [872, 197] width 34 height 14
click at [923, 221] on li "½ mile 1 mile" at bounding box center [871, 219] width 119 height 19
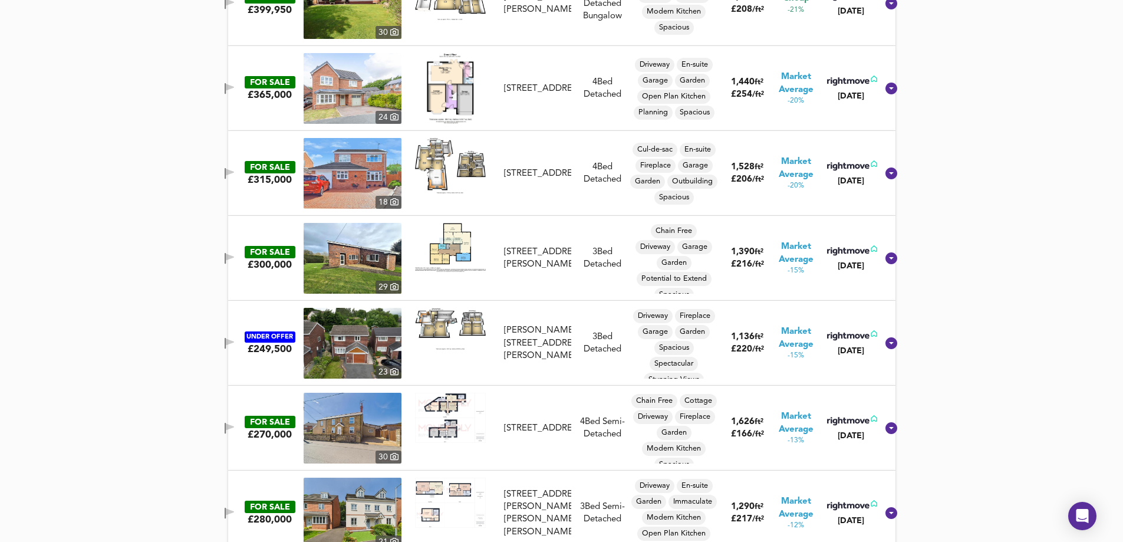
scroll to position [1714, 0]
click at [234, 88] on span "button" at bounding box center [230, 88] width 18 height 11
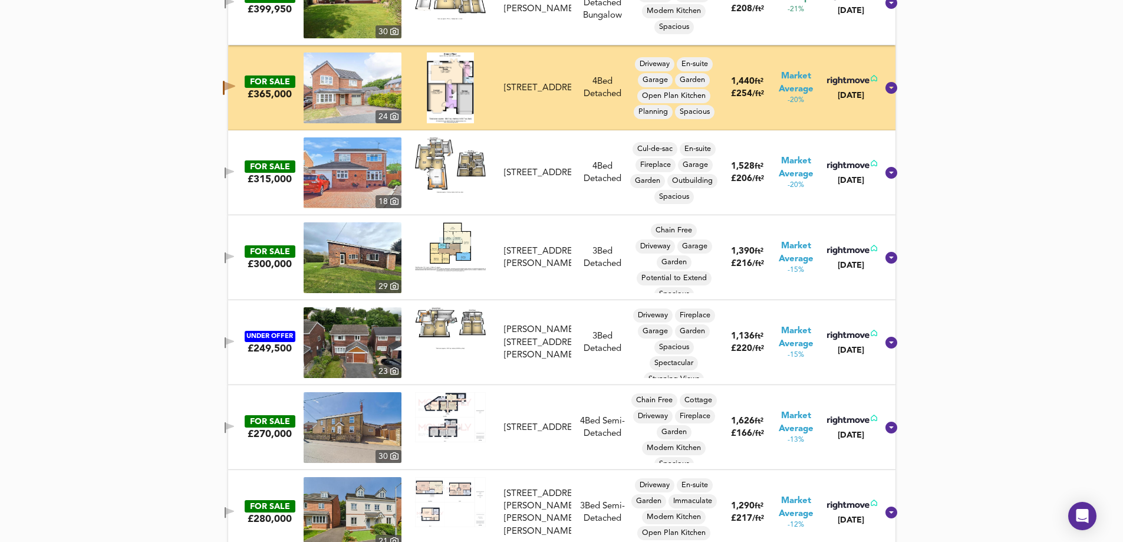
click at [235, 169] on icon "button" at bounding box center [230, 172] width 10 height 11
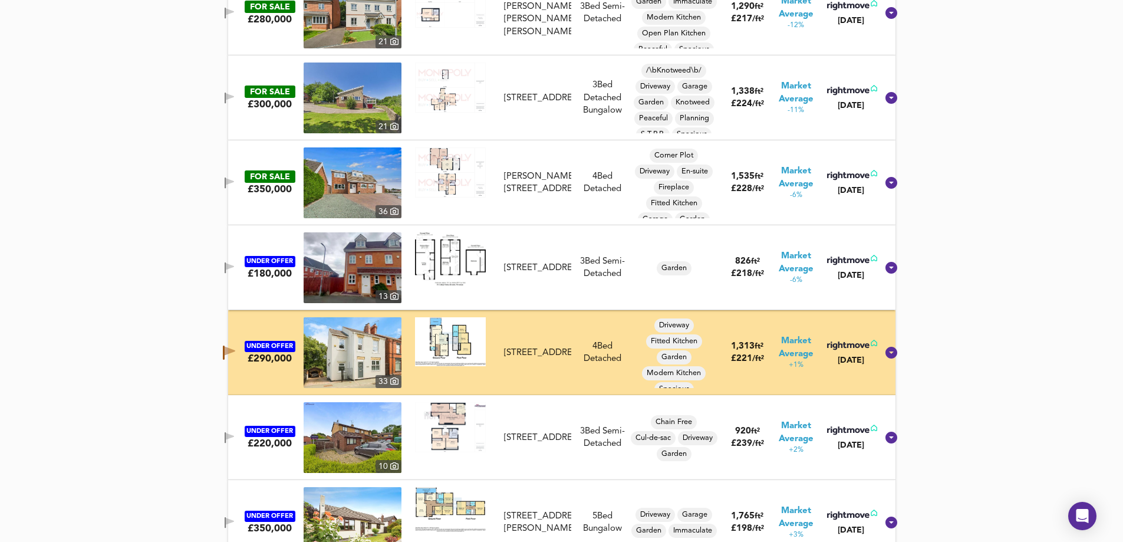
scroll to position [2245, 0]
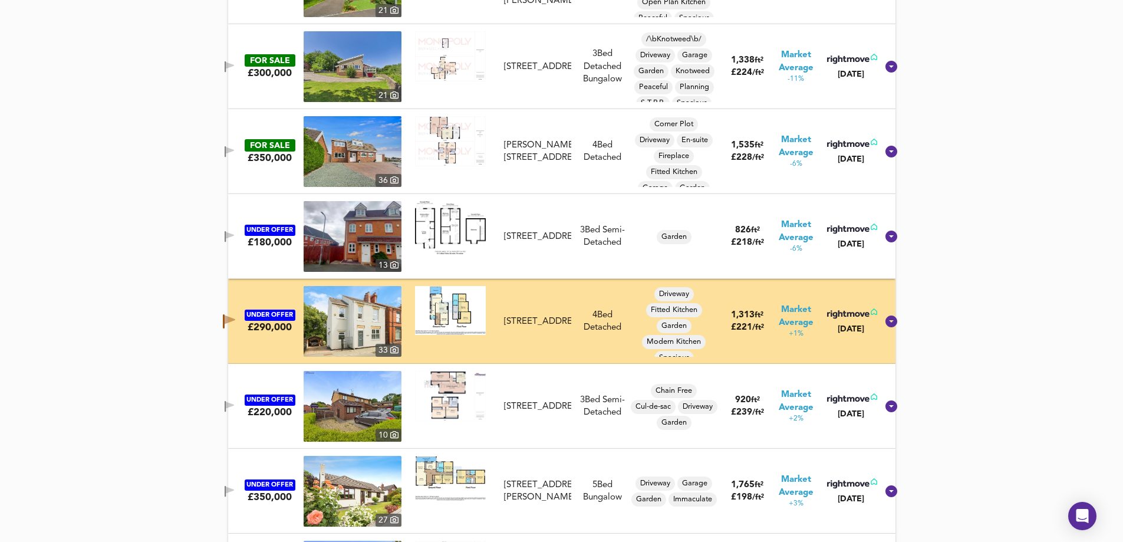
click at [234, 151] on icon "button" at bounding box center [230, 150] width 8 height 7
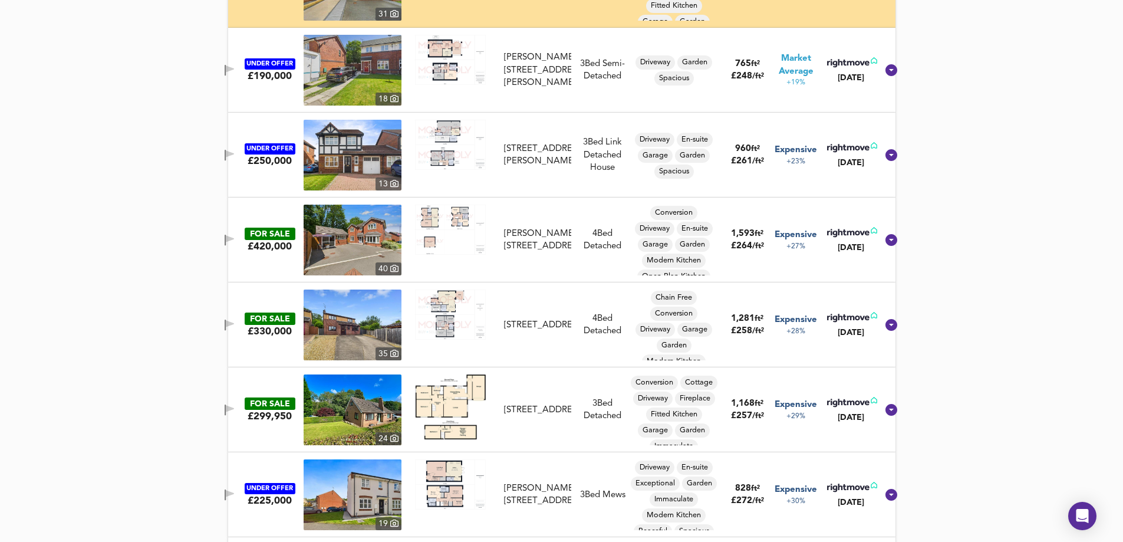
scroll to position [3601, 0]
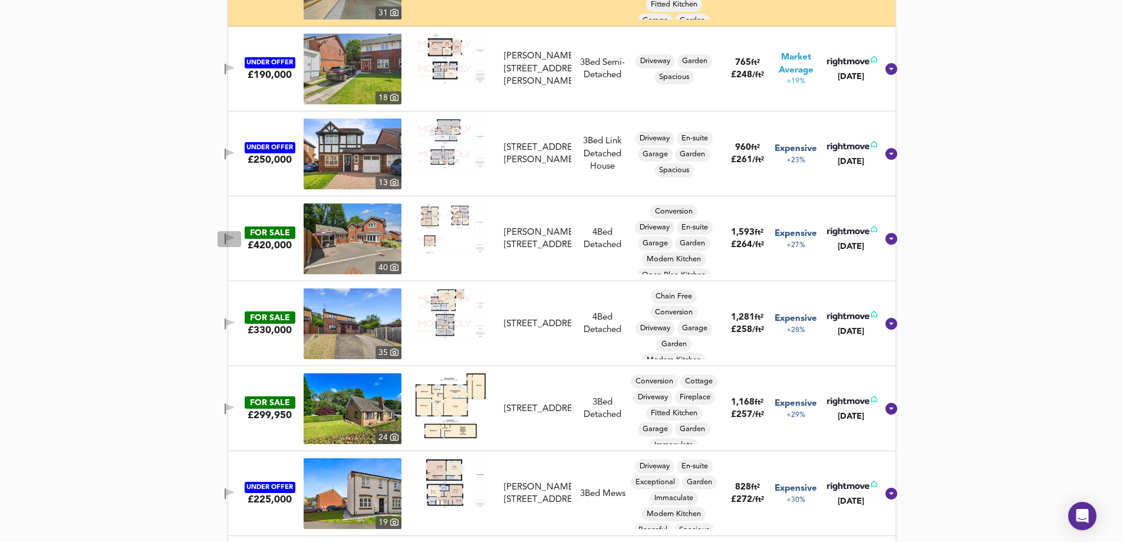
click at [235, 233] on icon "button" at bounding box center [230, 238] width 10 height 11
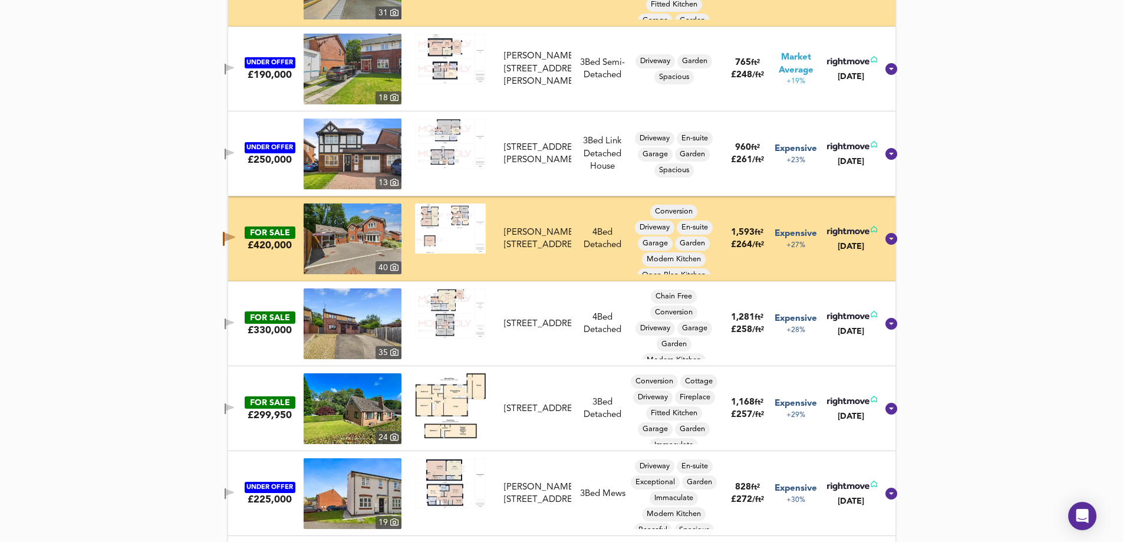
click at [235, 325] on icon "button" at bounding box center [230, 323] width 10 height 11
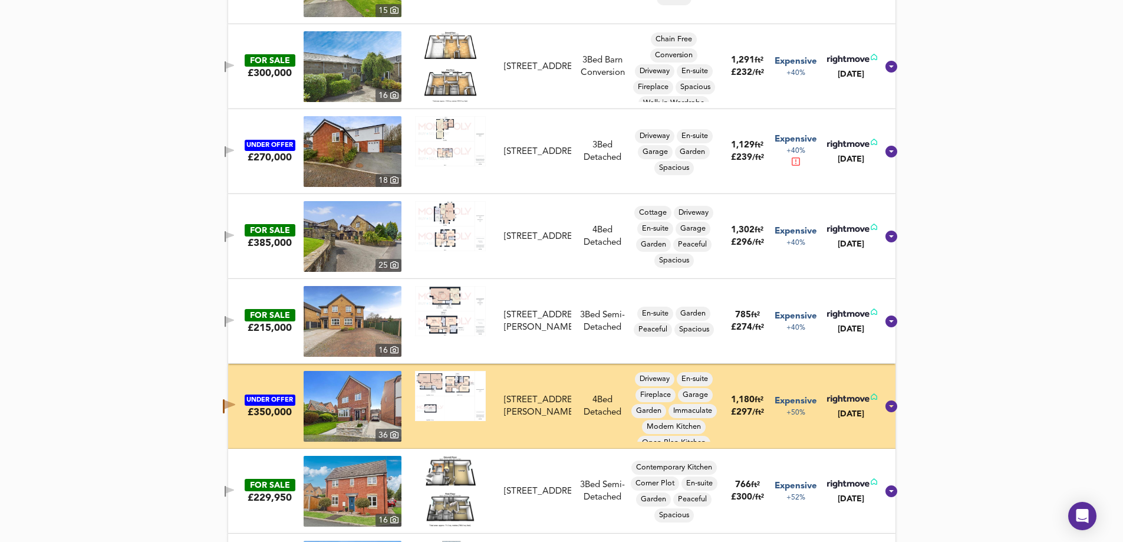
scroll to position [4544, 0]
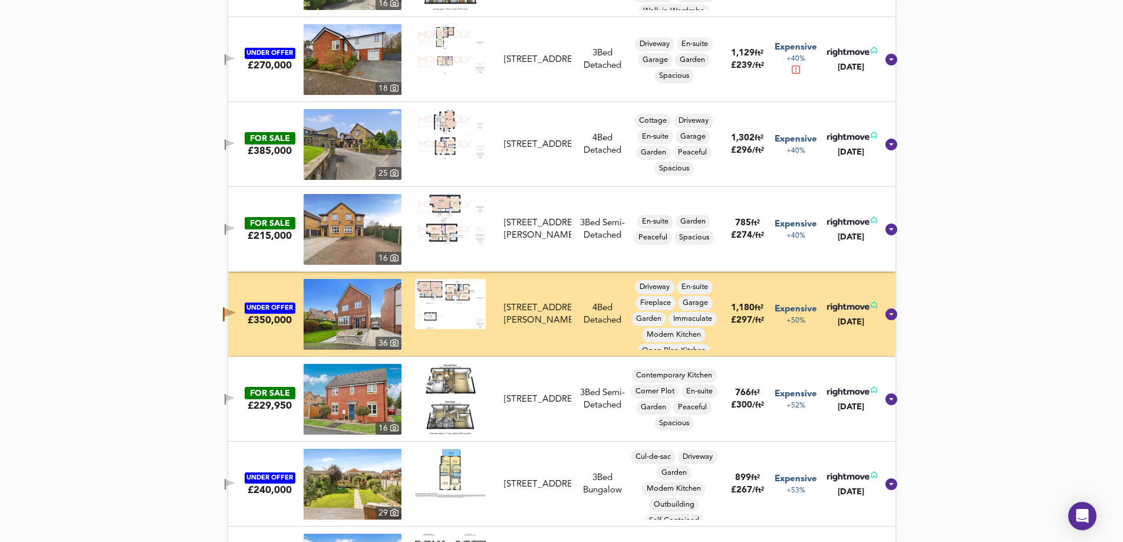
click at [229, 140] on button "button" at bounding box center [230, 145] width 24 height 16
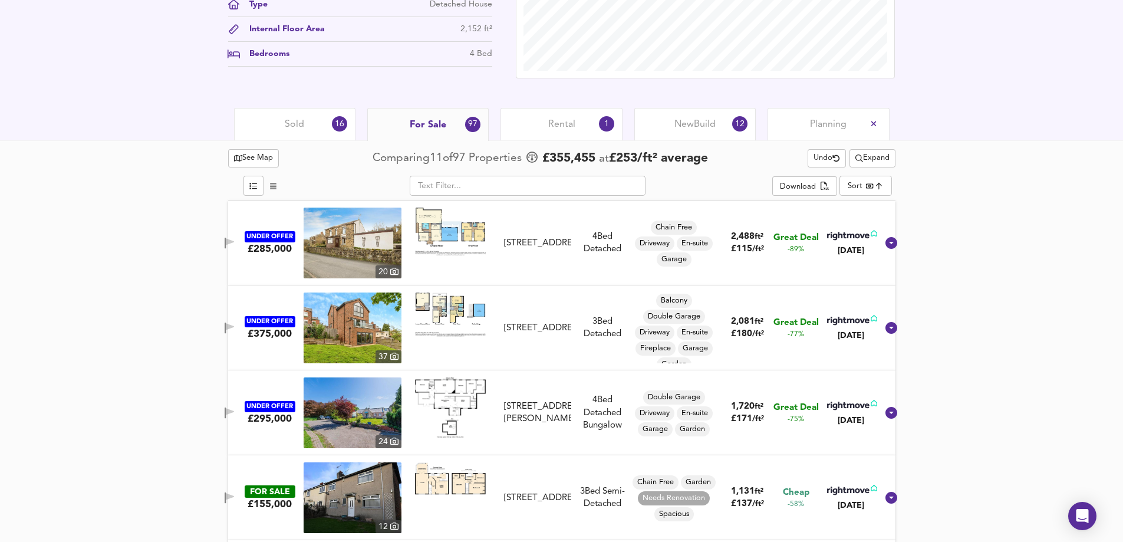
scroll to position [515, 0]
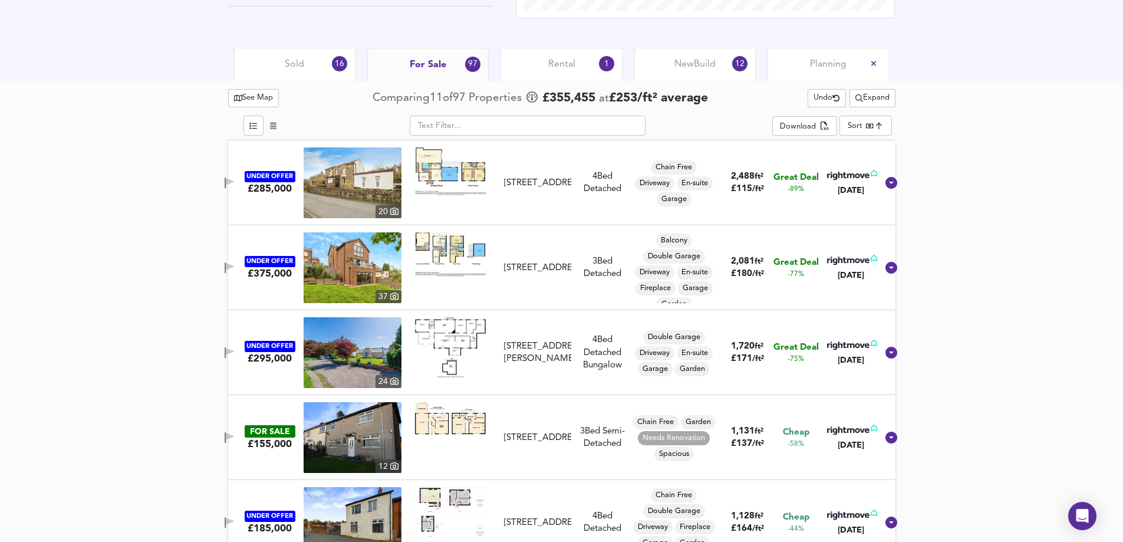
click at [568, 55] on div "Rental 1" at bounding box center [561, 64] width 121 height 32
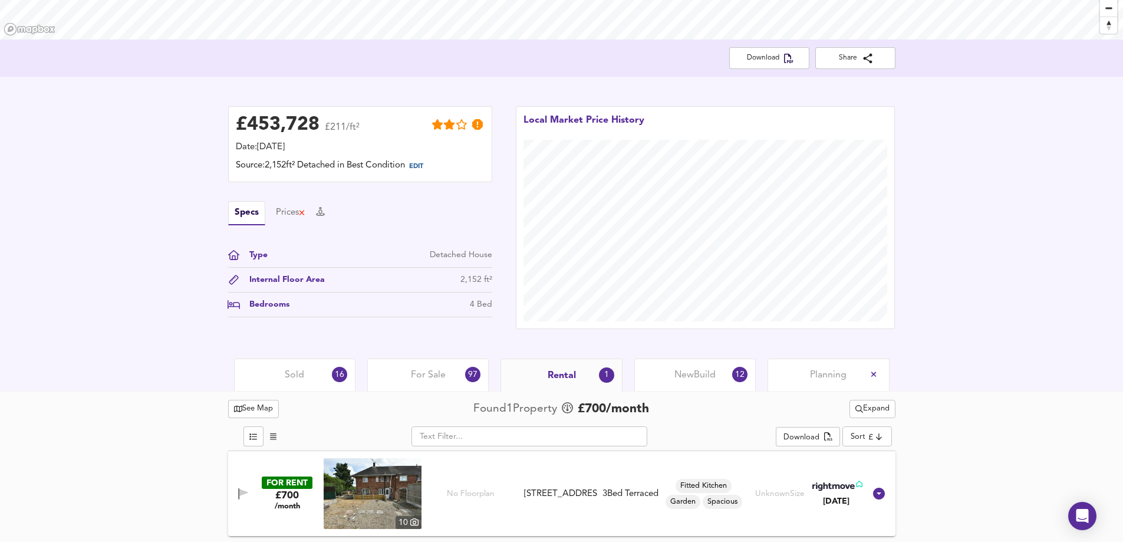
click at [870, 403] on span "Expand" at bounding box center [872, 409] width 34 height 14
click at [868, 432] on icon at bounding box center [870, 432] width 8 height 5
click at [874, 410] on span "Expand" at bounding box center [872, 409] width 34 height 14
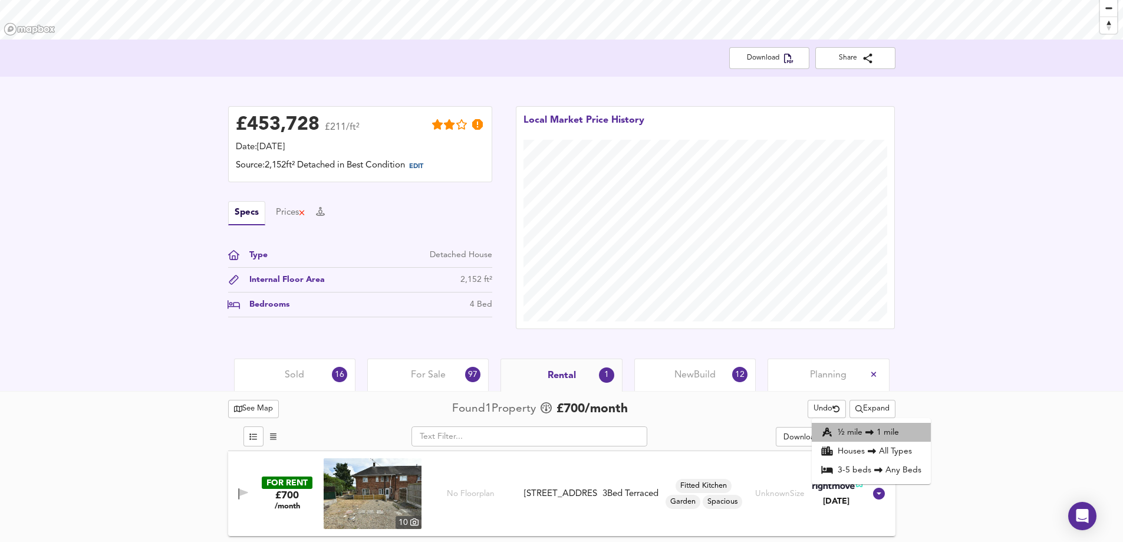
click at [887, 428] on li "½ mile 1 mile" at bounding box center [871, 432] width 119 height 19
click at [870, 410] on span "Expand" at bounding box center [872, 409] width 34 height 14
click at [866, 443] on li "Houses All Types" at bounding box center [871, 451] width 119 height 19
click at [873, 407] on span "Expand" at bounding box center [872, 409] width 34 height 14
click at [956, 415] on div "See Map Found 1 Propert y £ 700 /month Undo Expand 1 mile 2 mile 3-5 bed s Any …" at bounding box center [561, 466] width 1123 height 151
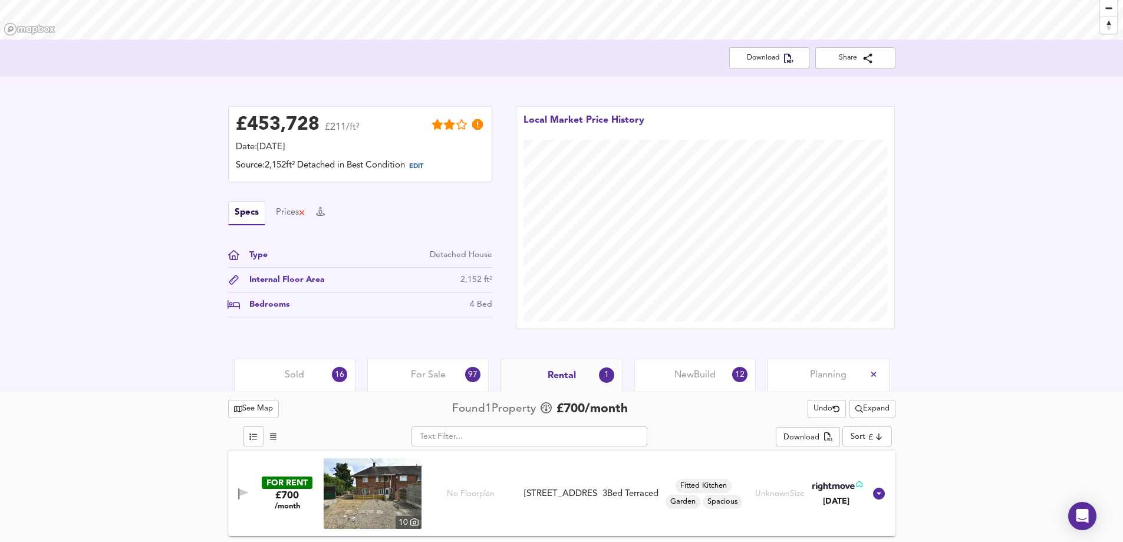
click at [872, 409] on span "Expand" at bounding box center [872, 409] width 34 height 14
click at [876, 433] on li "1 mile 2 mile" at bounding box center [871, 432] width 119 height 19
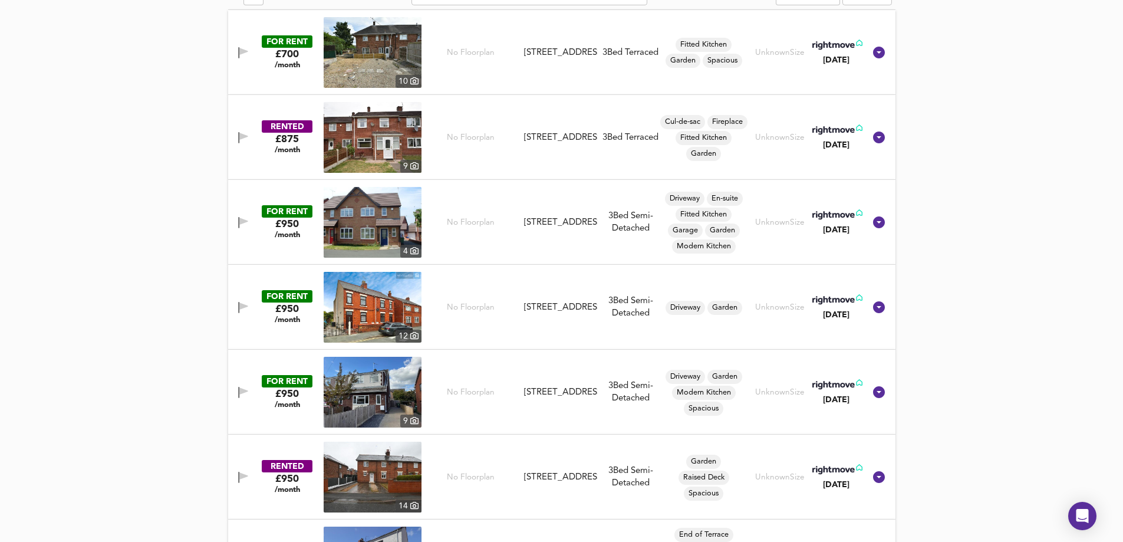
scroll to position [617, 0]
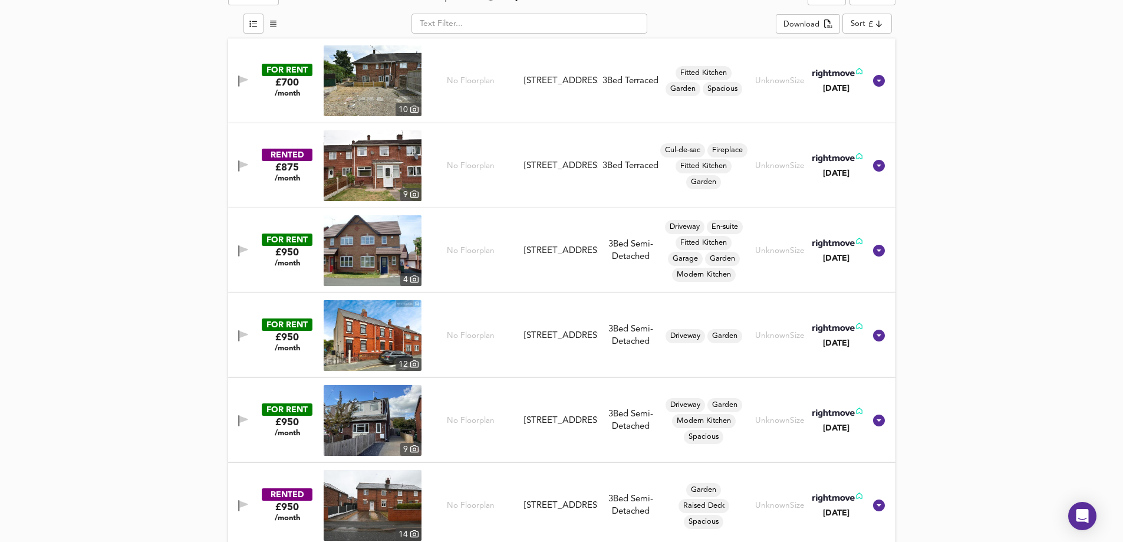
click at [242, 77] on icon "button" at bounding box center [243, 79] width 8 height 7
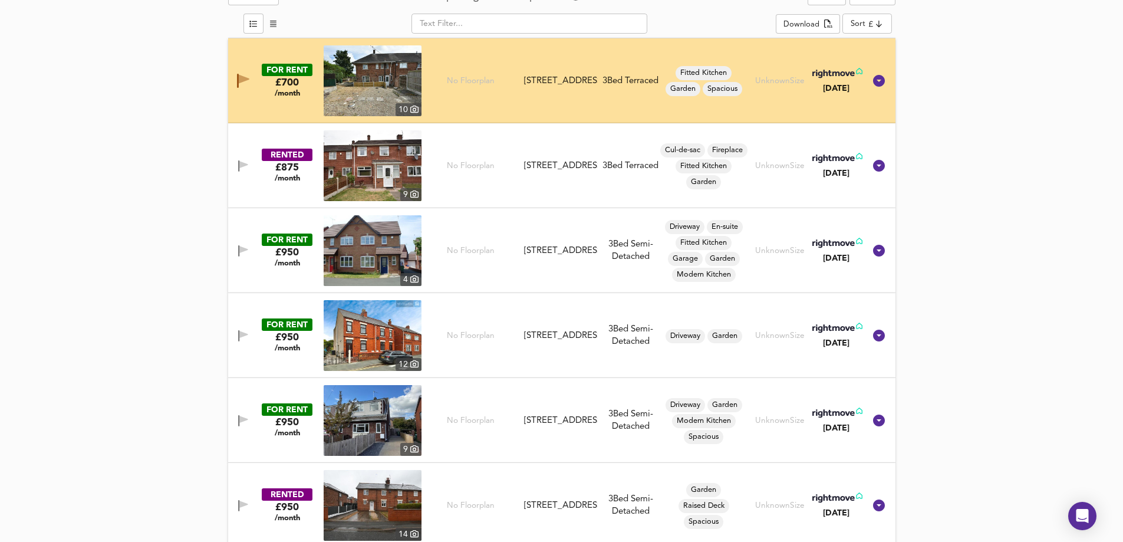
click at [238, 163] on icon "button" at bounding box center [238, 165] width 1 height 11
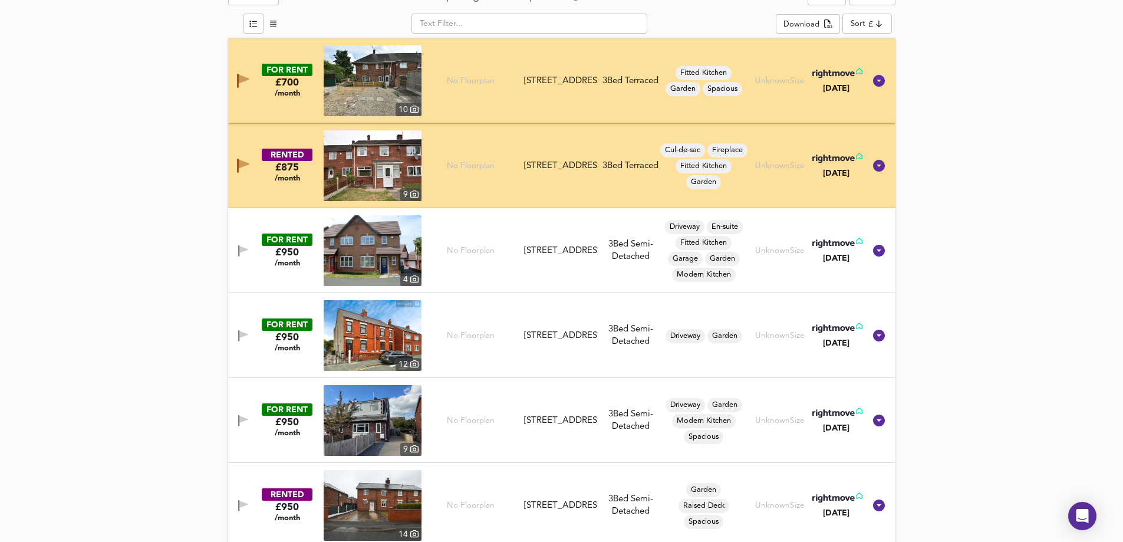
click at [239, 250] on icon "button" at bounding box center [238, 250] width 1 height 11
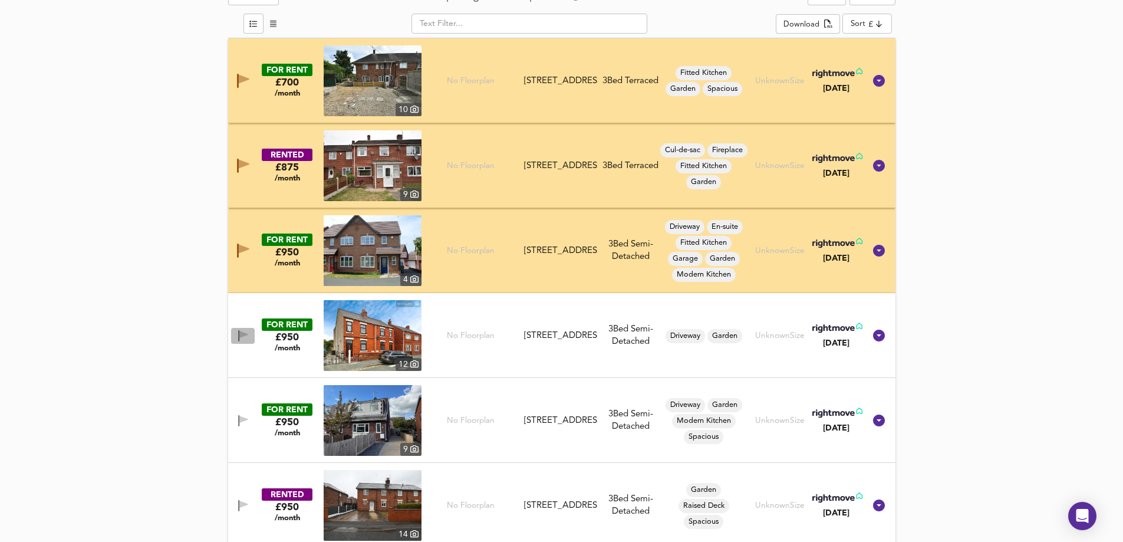
click at [242, 330] on icon "button" at bounding box center [243, 335] width 10 height 11
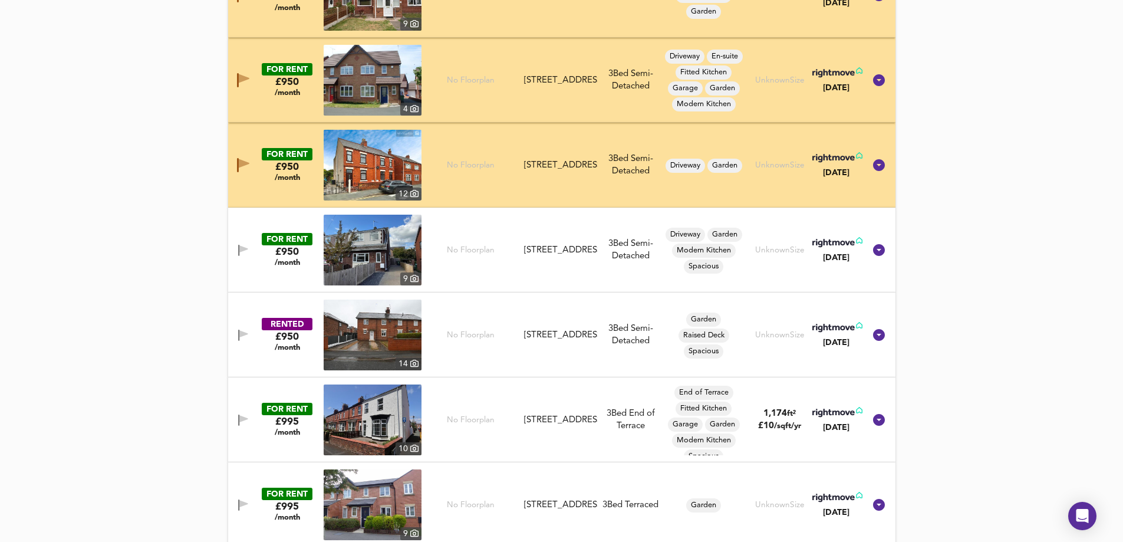
scroll to position [794, 0]
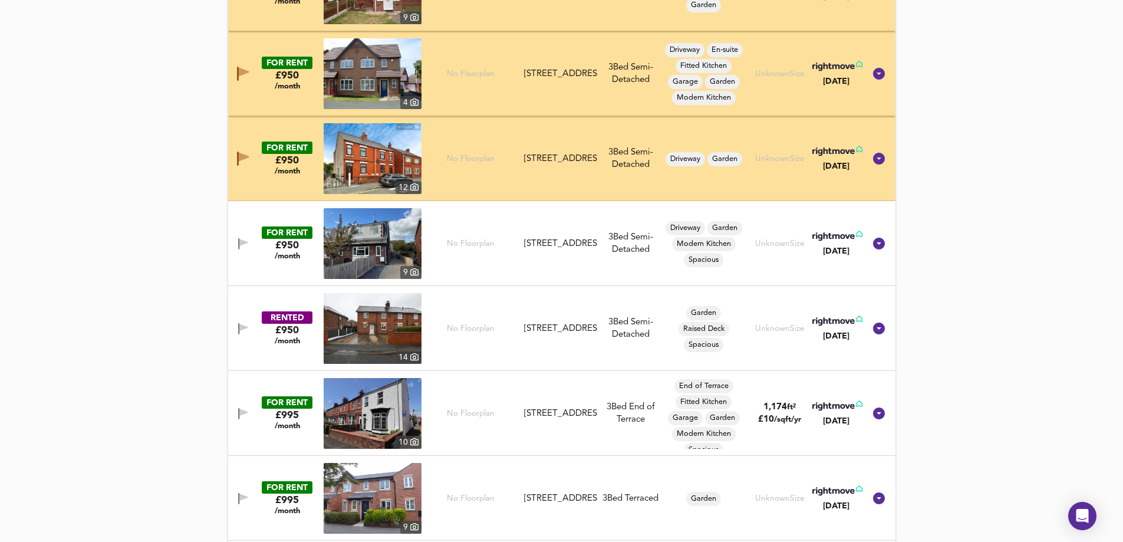
drag, startPoint x: 247, startPoint y: 248, endPoint x: 248, endPoint y: 256, distance: 8.3
click at [246, 248] on icon "button" at bounding box center [243, 243] width 10 height 11
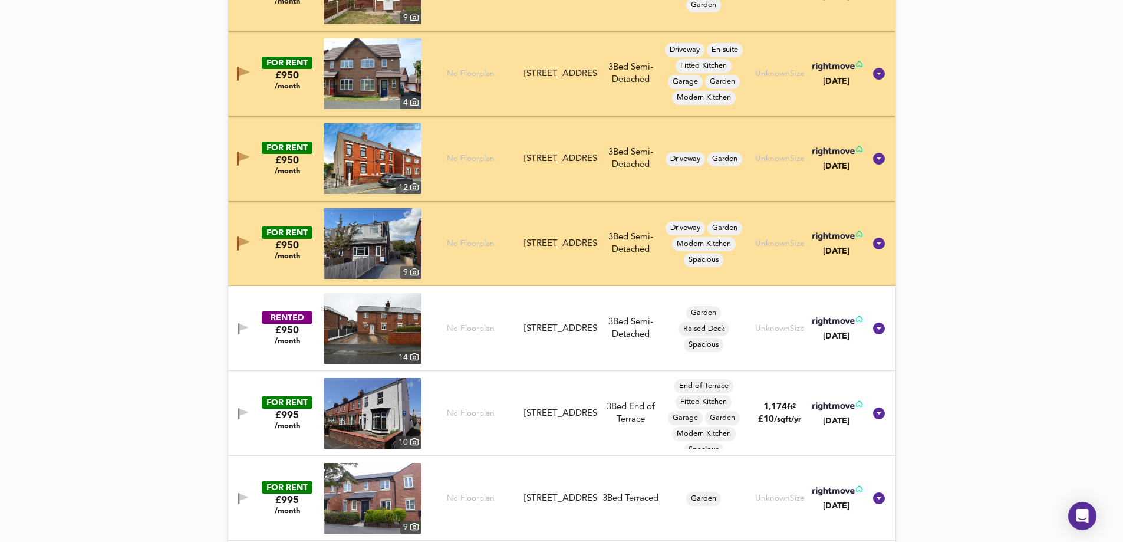
click at [242, 331] on icon "button" at bounding box center [243, 328] width 10 height 11
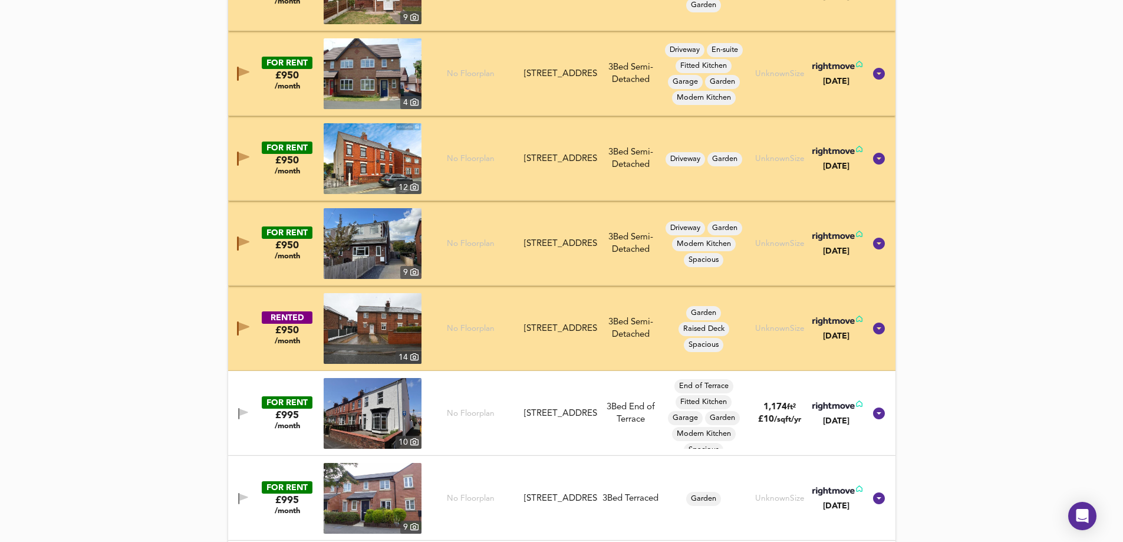
click at [239, 417] on icon "button" at bounding box center [238, 413] width 1 height 11
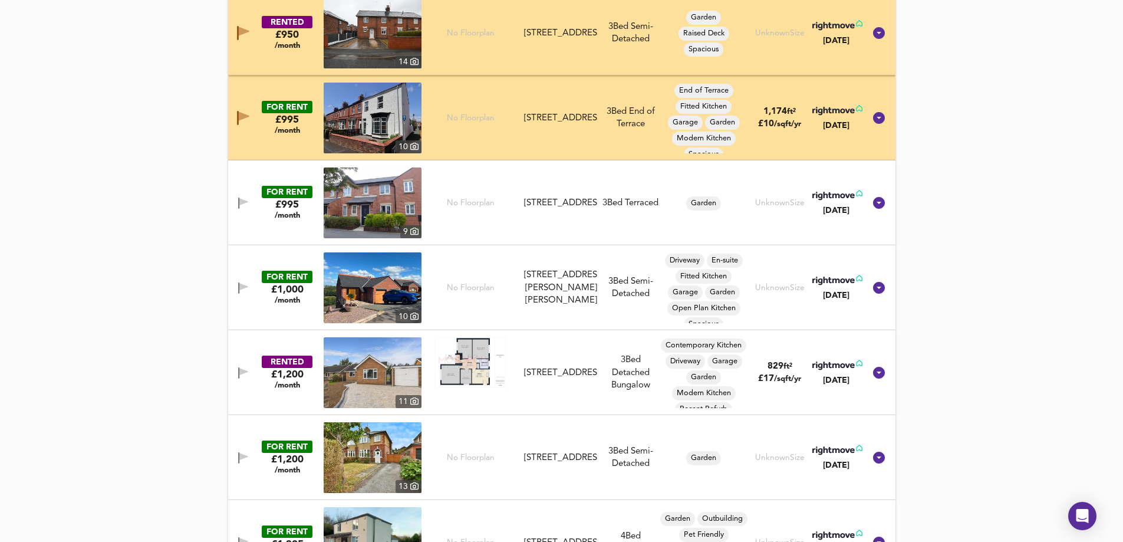
scroll to position [1138, 0]
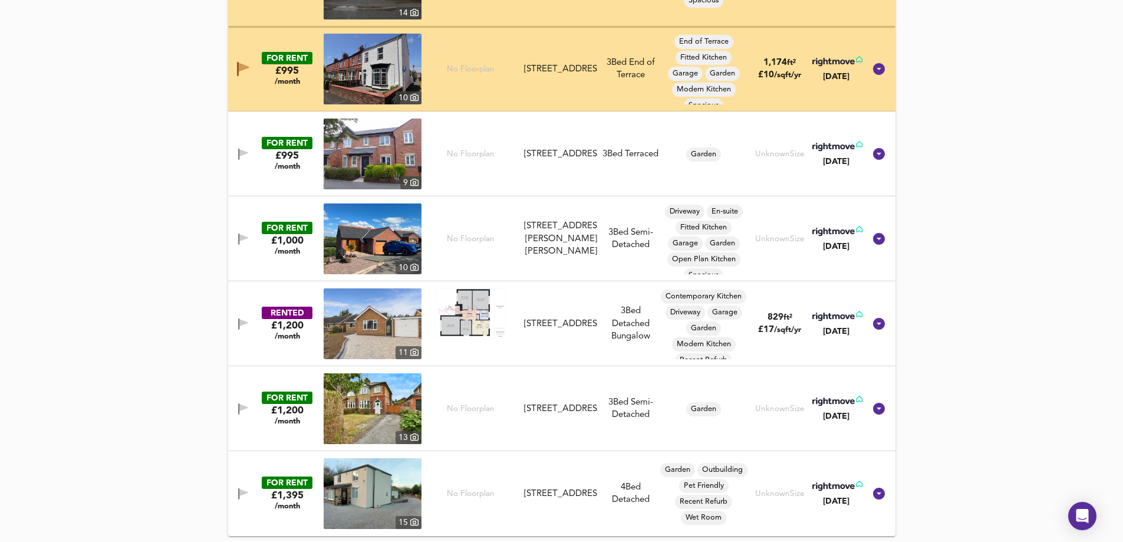
click at [239, 150] on icon "button" at bounding box center [238, 154] width 1 height 11
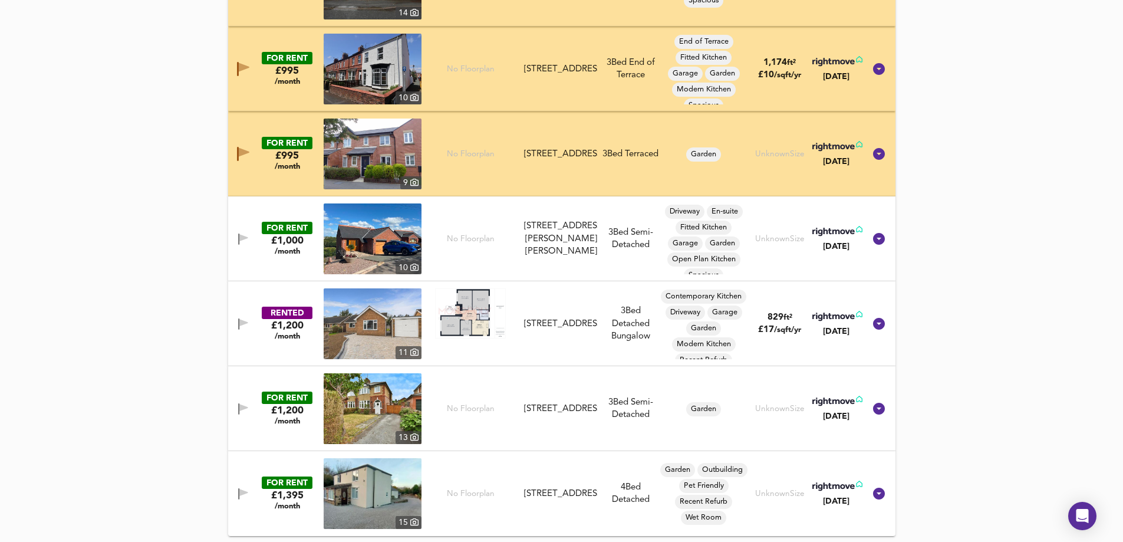
click at [238, 242] on icon "button" at bounding box center [243, 238] width 10 height 11
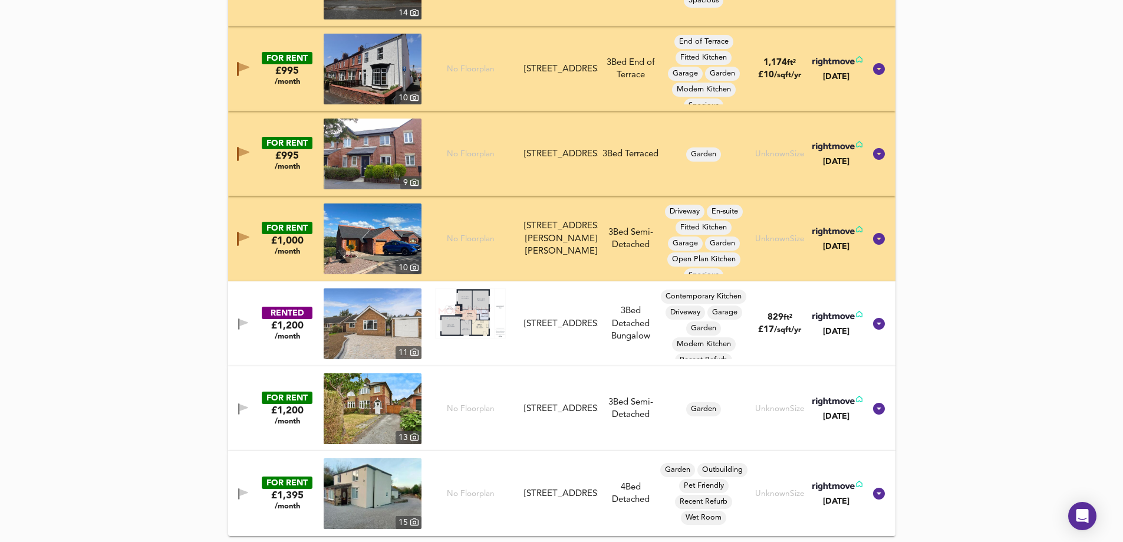
drag, startPoint x: 239, startPoint y: 309, endPoint x: 242, endPoint y: 328, distance: 19.6
click at [239, 310] on div "RENTED £1,200 /month [STREET_ADDRESS] 3 Bed Detached Bungalow Contemporary Kitc…" at bounding box center [548, 323] width 634 height 71
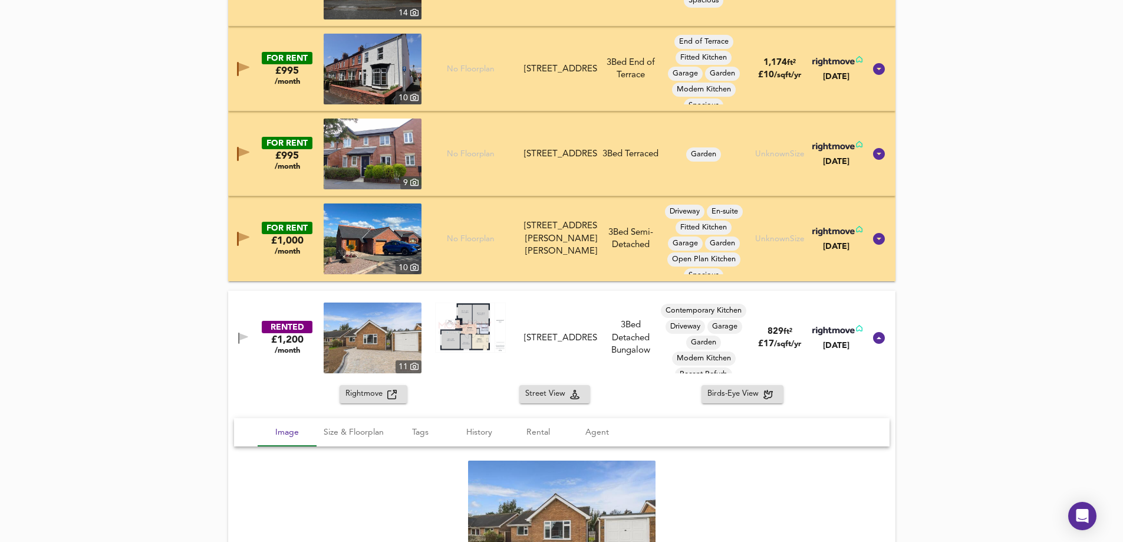
click at [252, 328] on div "RENTED £1,200 /month [STREET_ADDRESS] 3 Bed Detached Bungalow Contemporary Kitc…" at bounding box center [548, 337] width 634 height 71
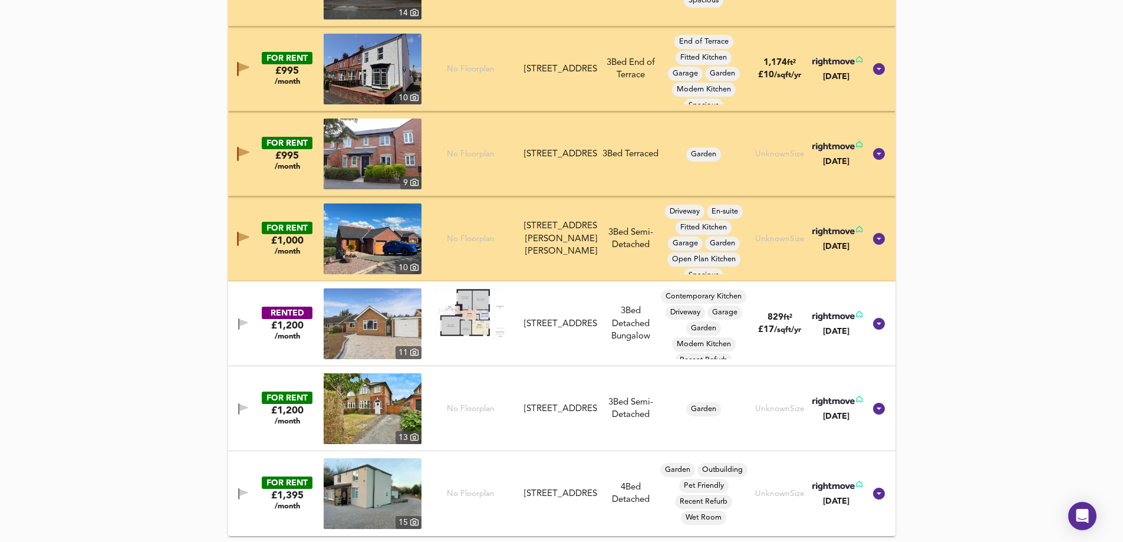
click at [241, 311] on div "RENTED £1,200 /month [STREET_ADDRESS] 3 Bed Detached Bungalow Contemporary Kitc…" at bounding box center [548, 323] width 634 height 71
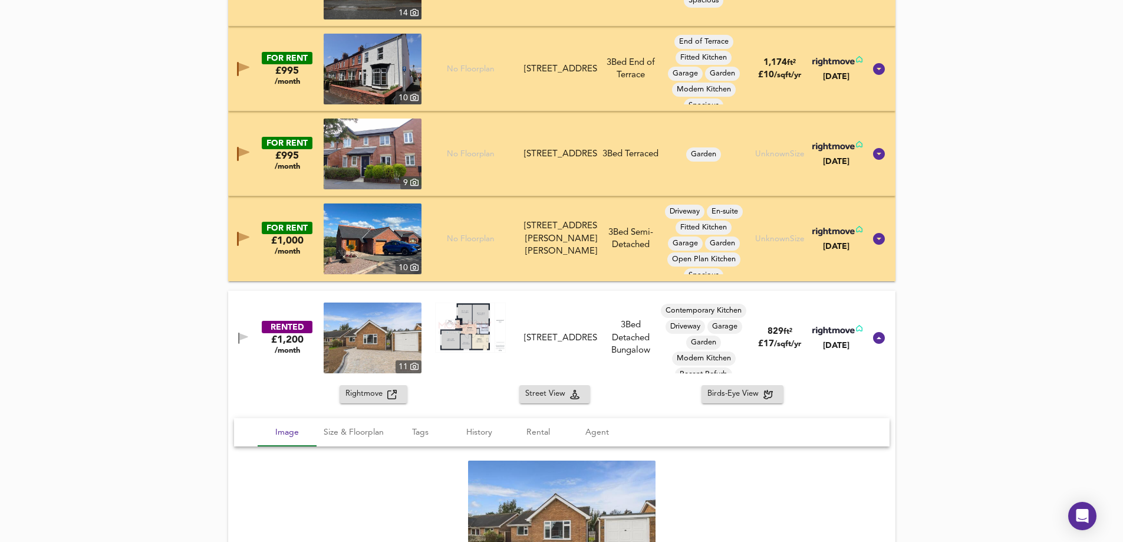
click at [245, 325] on div "RENTED £1,200 /month [STREET_ADDRESS] 3 Bed Detached Bungalow Contemporary Kitc…" at bounding box center [548, 337] width 634 height 71
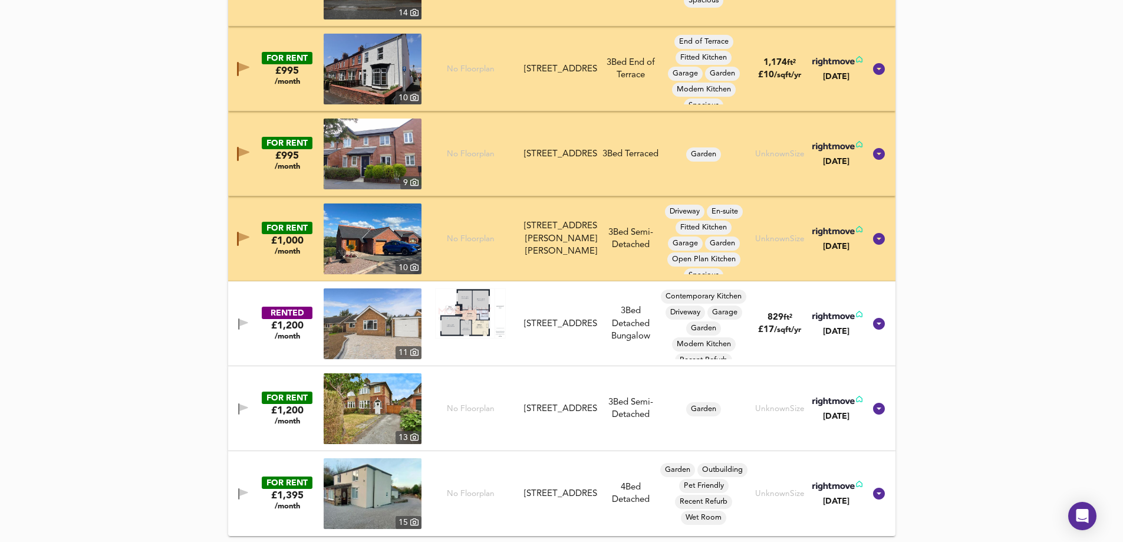
click at [241, 322] on icon "button" at bounding box center [243, 322] width 8 height 7
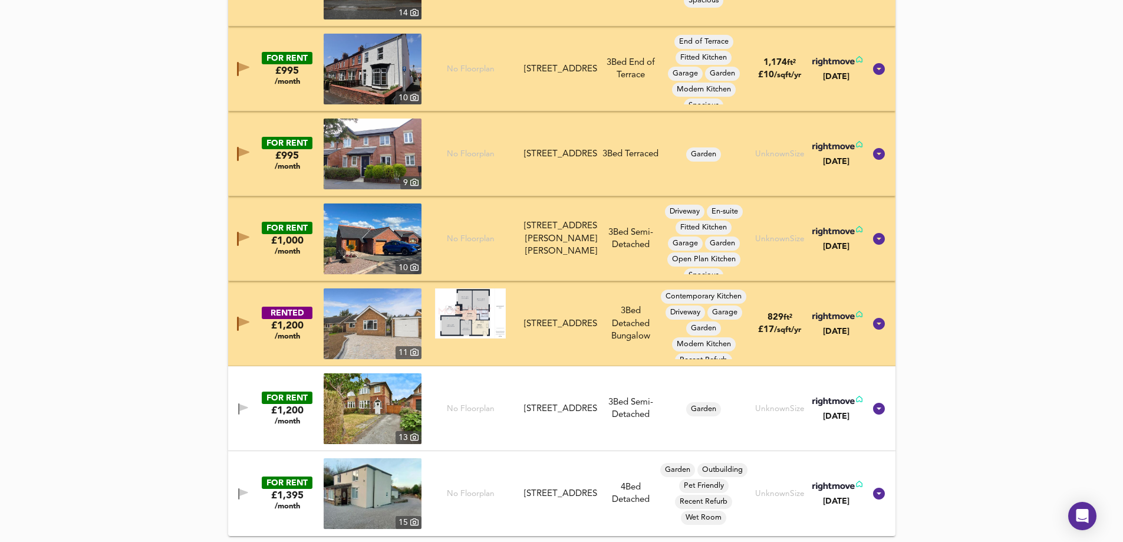
click at [242, 406] on icon "button" at bounding box center [243, 407] width 8 height 7
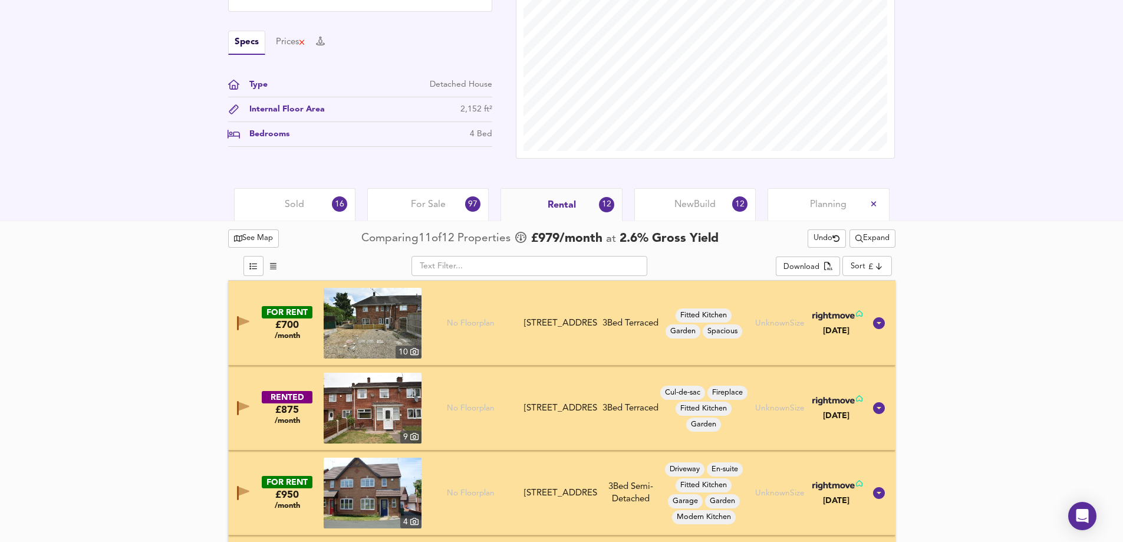
scroll to position [372, 0]
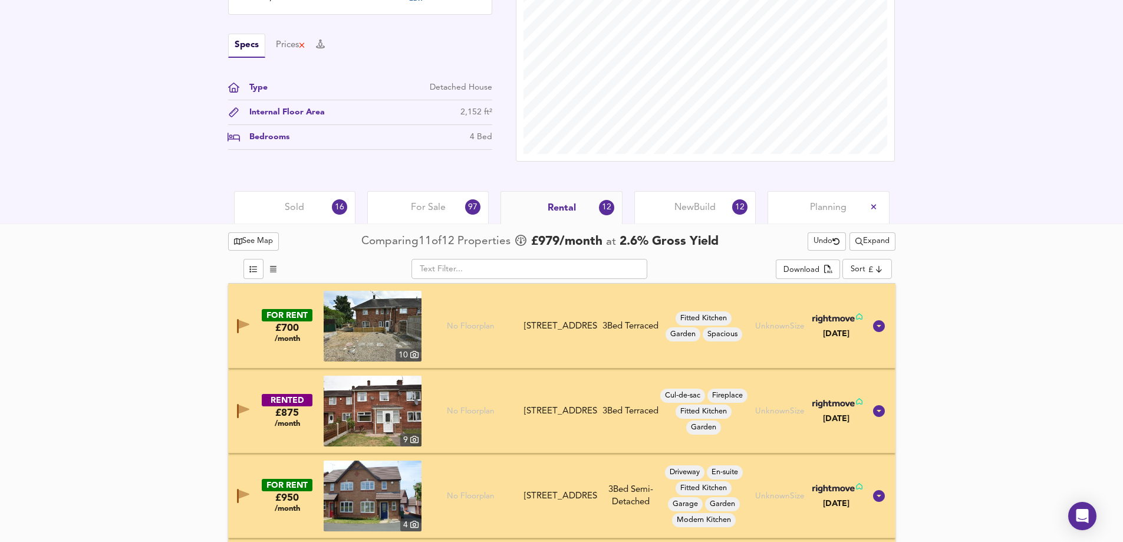
click at [703, 194] on div "New Build 12" at bounding box center [694, 207] width 121 height 32
click at [697, 205] on span "New Build" at bounding box center [694, 207] width 41 height 13
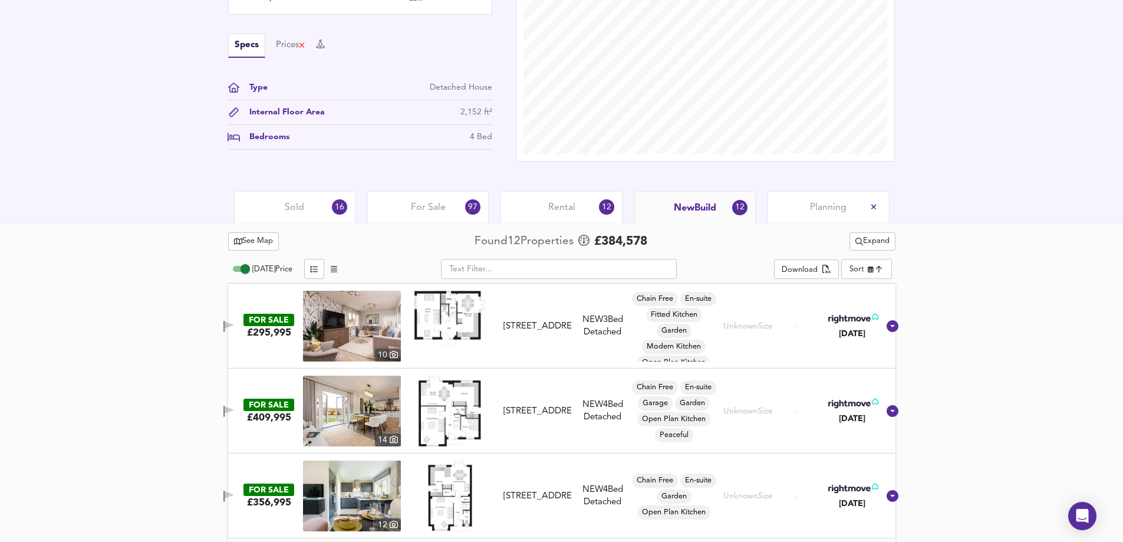
click at [886, 239] on span "Expand" at bounding box center [872, 242] width 34 height 14
click at [871, 264] on icon at bounding box center [865, 265] width 14 height 8
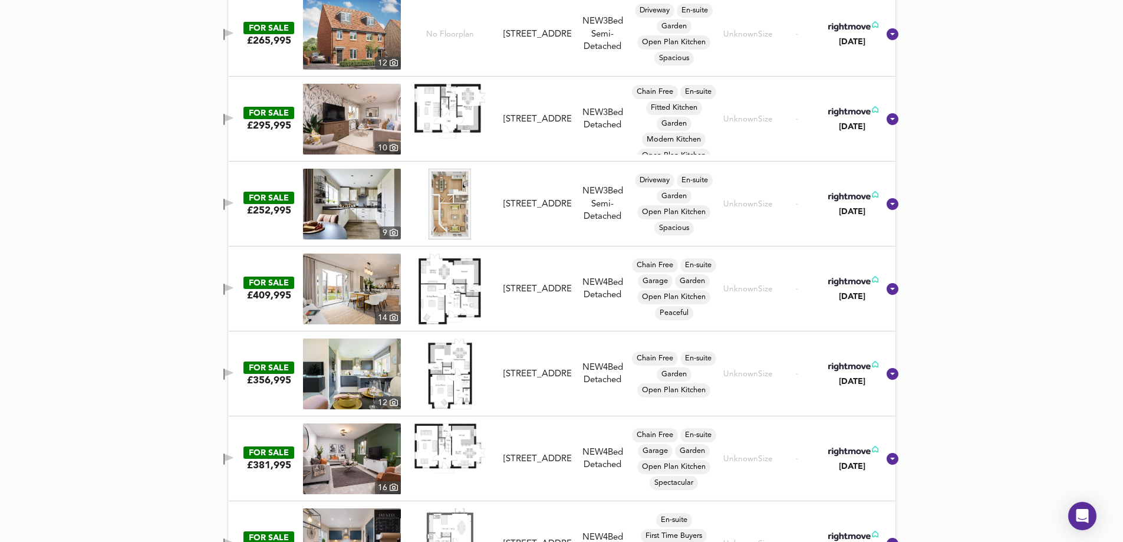
scroll to position [785, 0]
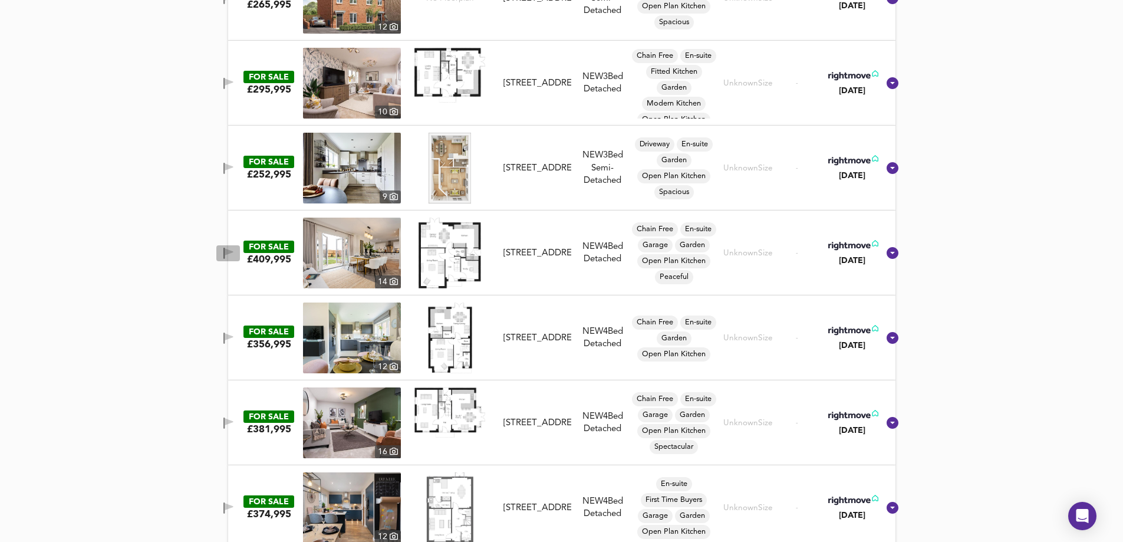
click at [233, 251] on icon "button" at bounding box center [229, 251] width 8 height 7
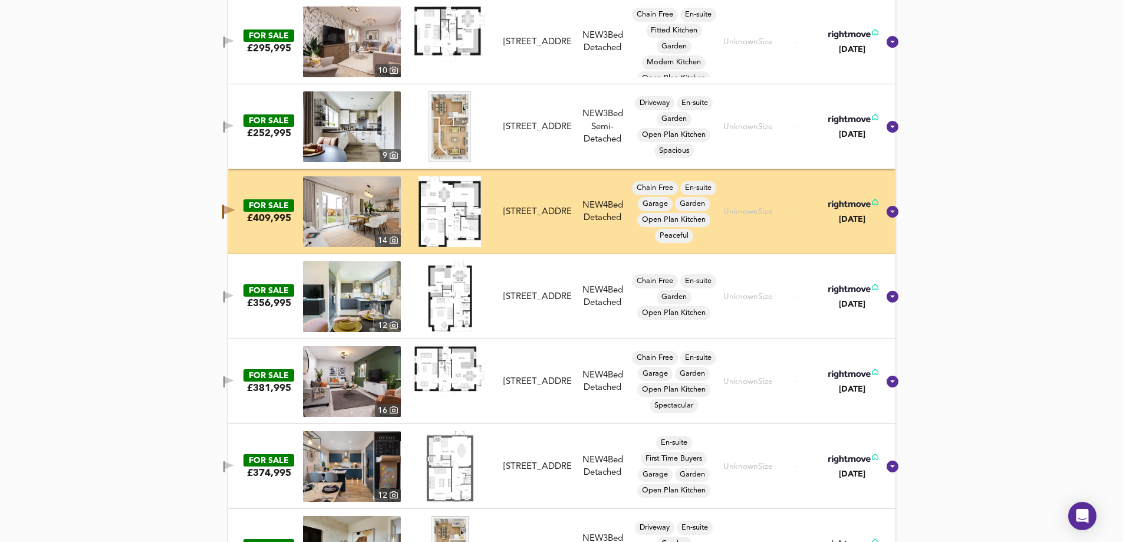
scroll to position [962, 0]
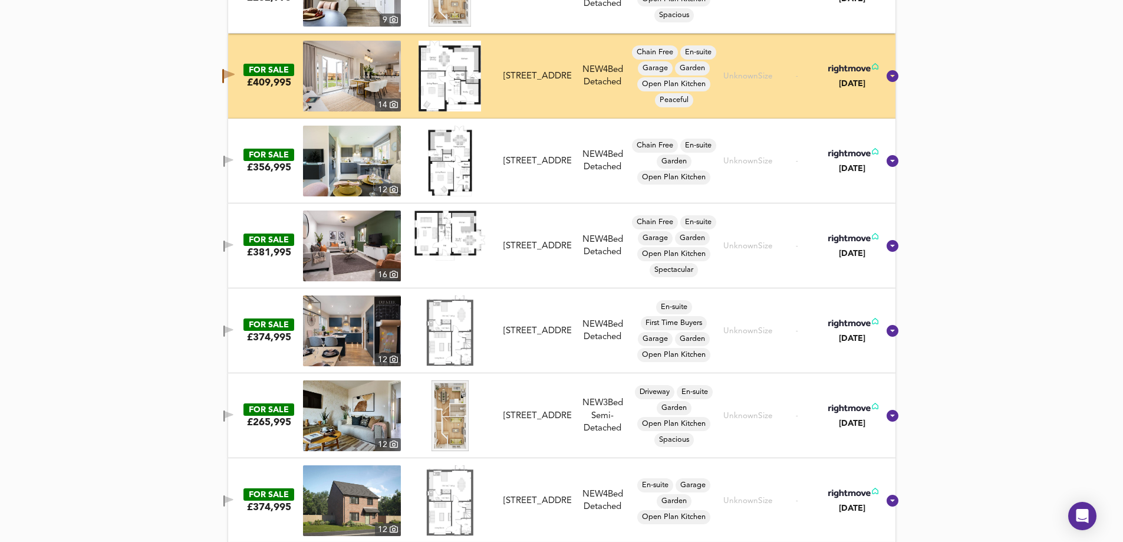
click at [233, 159] on icon "button" at bounding box center [229, 159] width 8 height 7
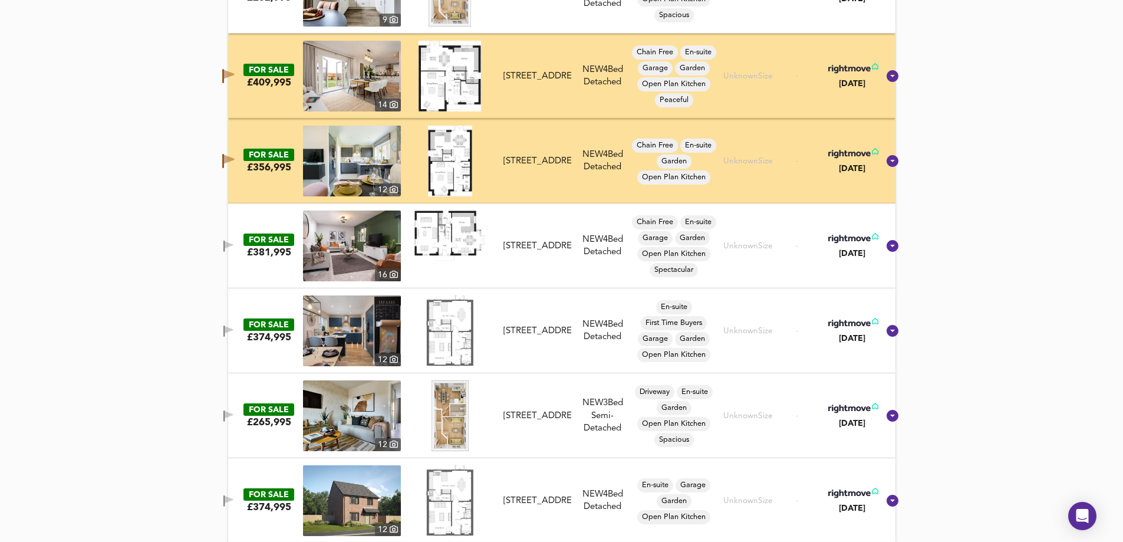
click at [233, 245] on icon "button" at bounding box center [229, 244] width 8 height 7
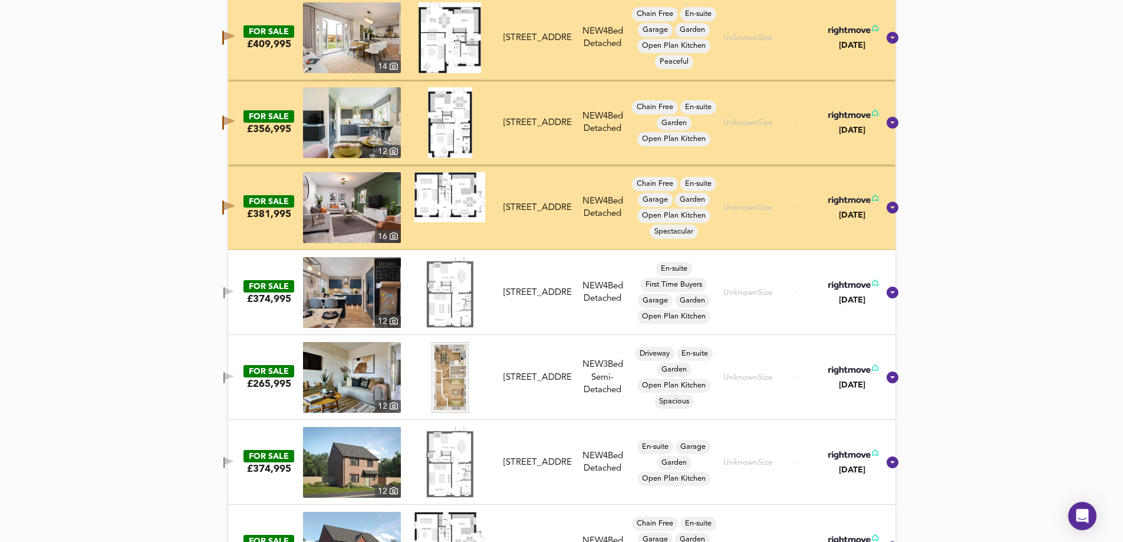
scroll to position [1021, 0]
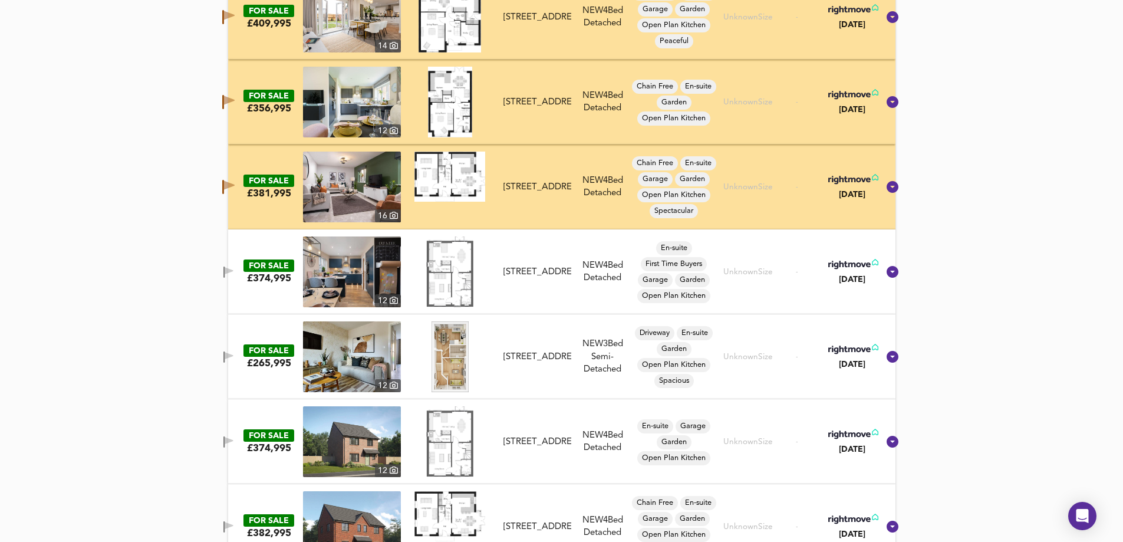
click at [233, 266] on icon "button" at bounding box center [228, 271] width 10 height 11
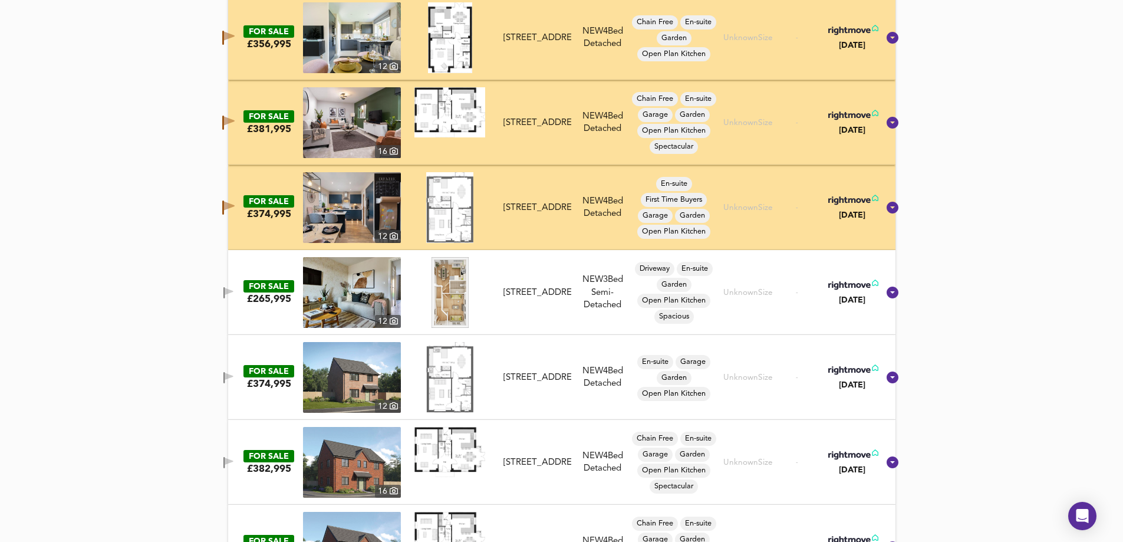
scroll to position [1197, 0]
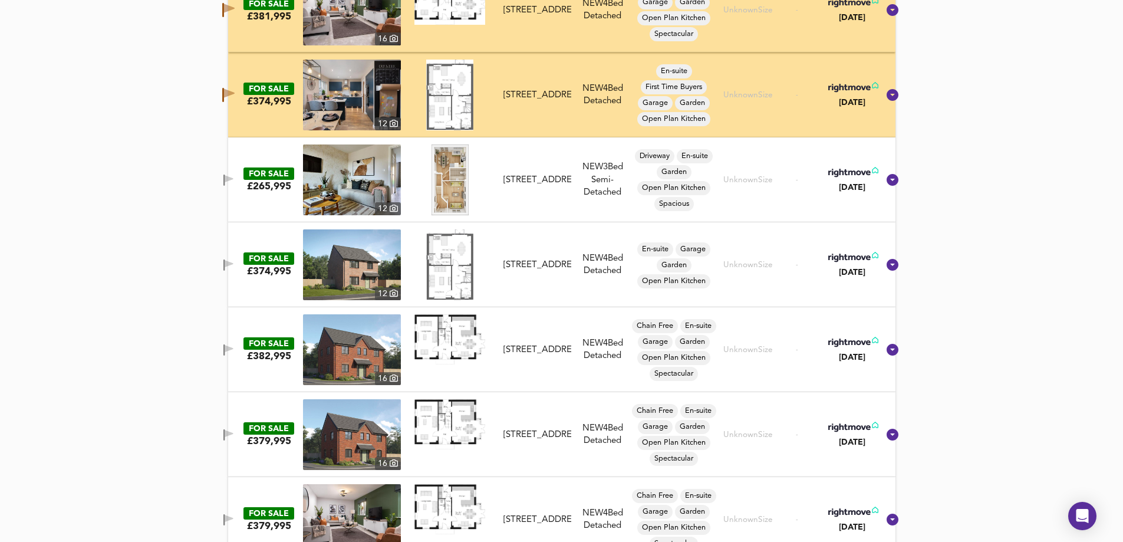
click at [238, 252] on div "FOR SALE £374,995 [STREET_ADDRESS] NEW 4 Bed Detached En-suite Garage Garden Op…" at bounding box center [547, 264] width 662 height 71
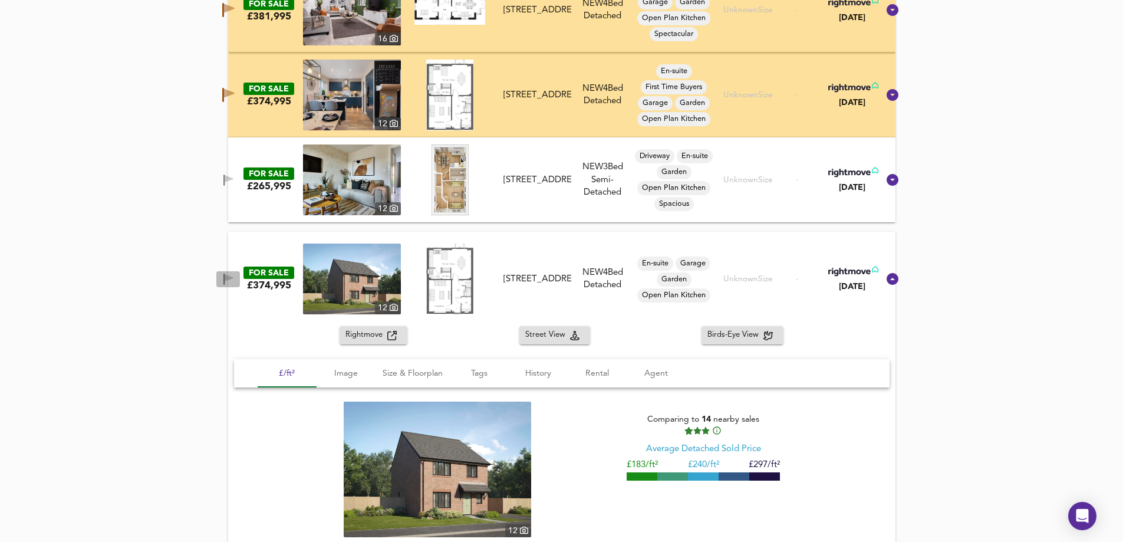
click at [235, 275] on span "button" at bounding box center [228, 279] width 18 height 11
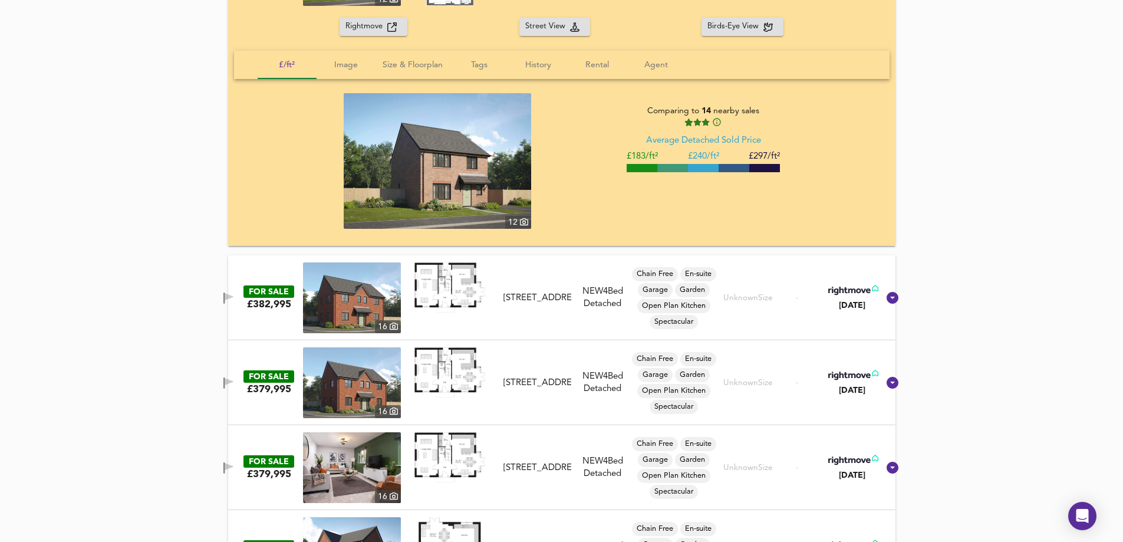
scroll to position [1551, 0]
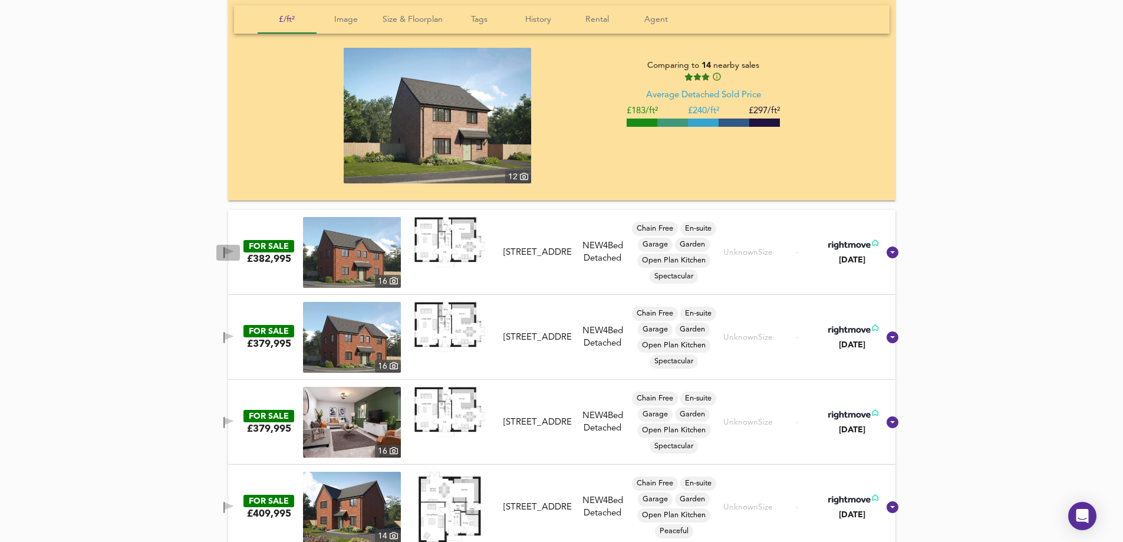
click at [237, 248] on span "button" at bounding box center [228, 252] width 18 height 11
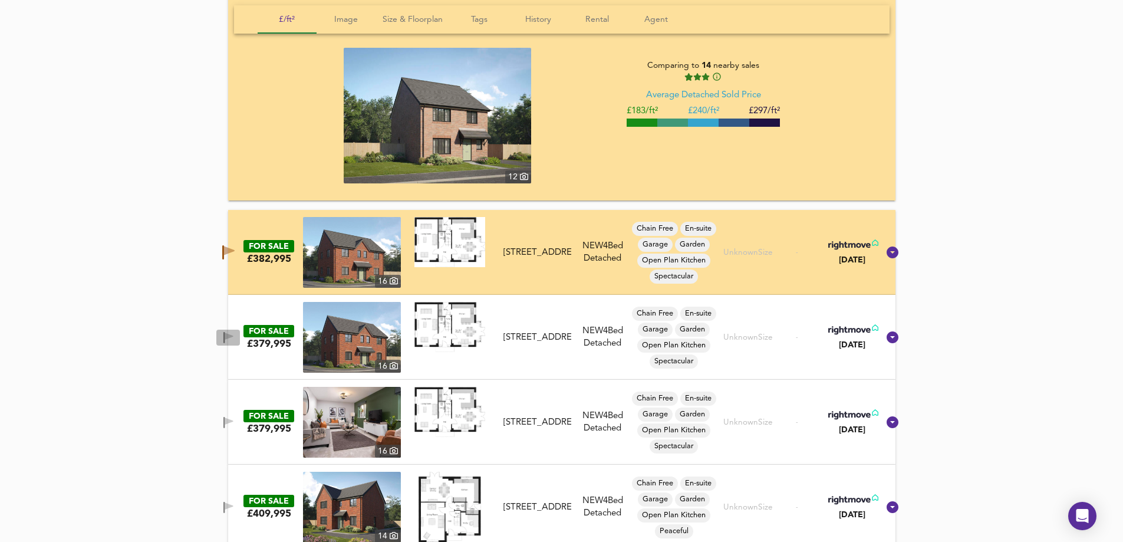
click at [233, 332] on icon "button" at bounding box center [228, 337] width 10 height 11
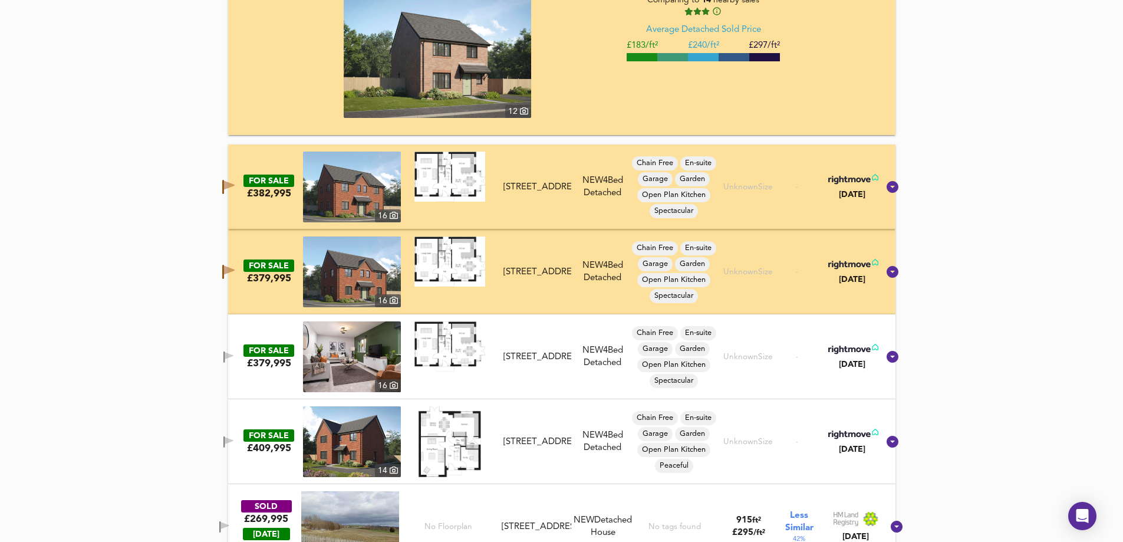
scroll to position [1728, 0]
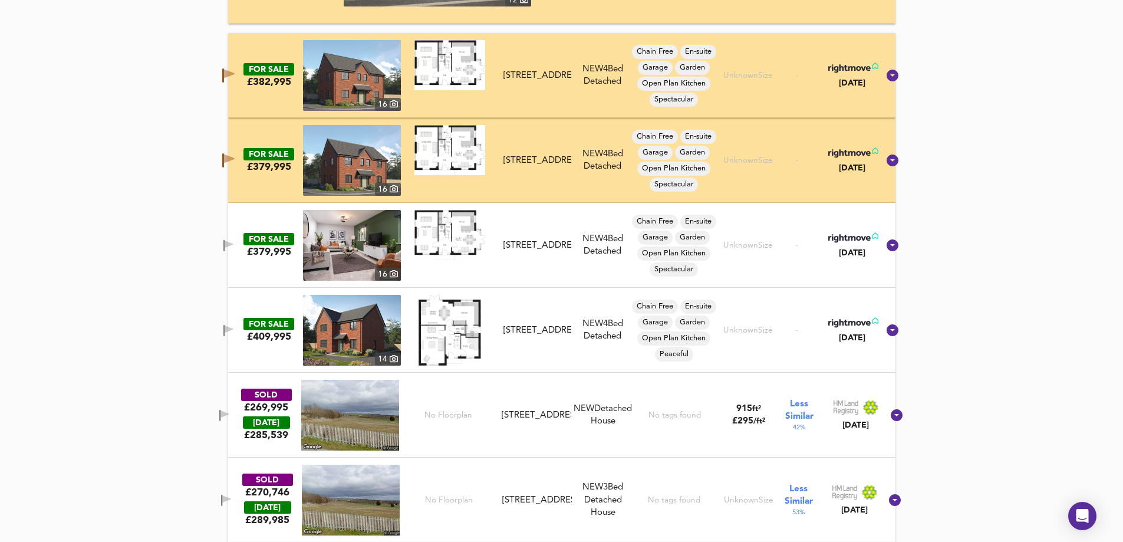
click at [239, 238] on button "button" at bounding box center [228, 246] width 24 height 16
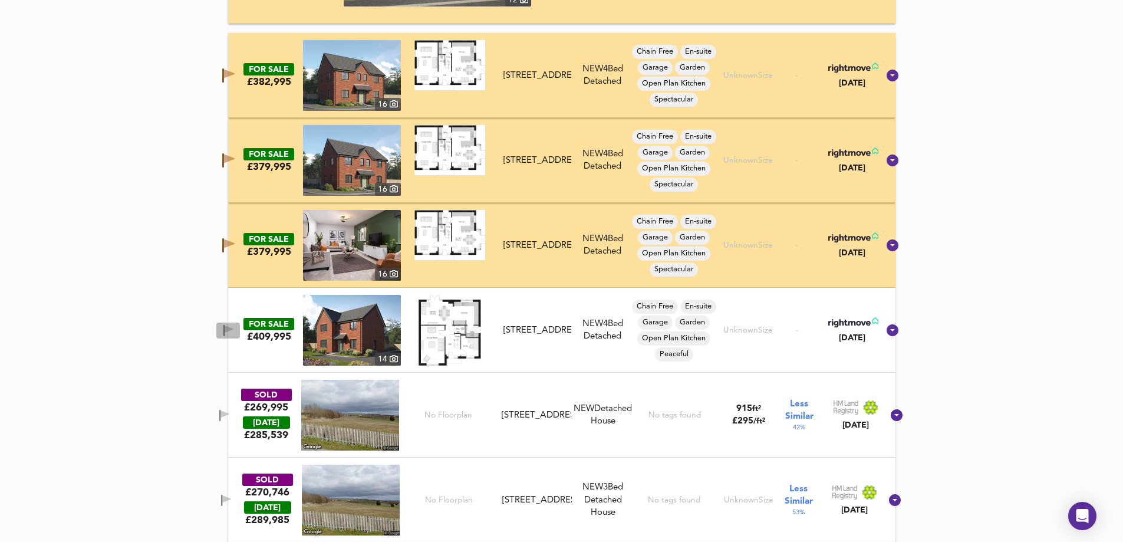
click at [233, 326] on icon "button" at bounding box center [228, 330] width 10 height 11
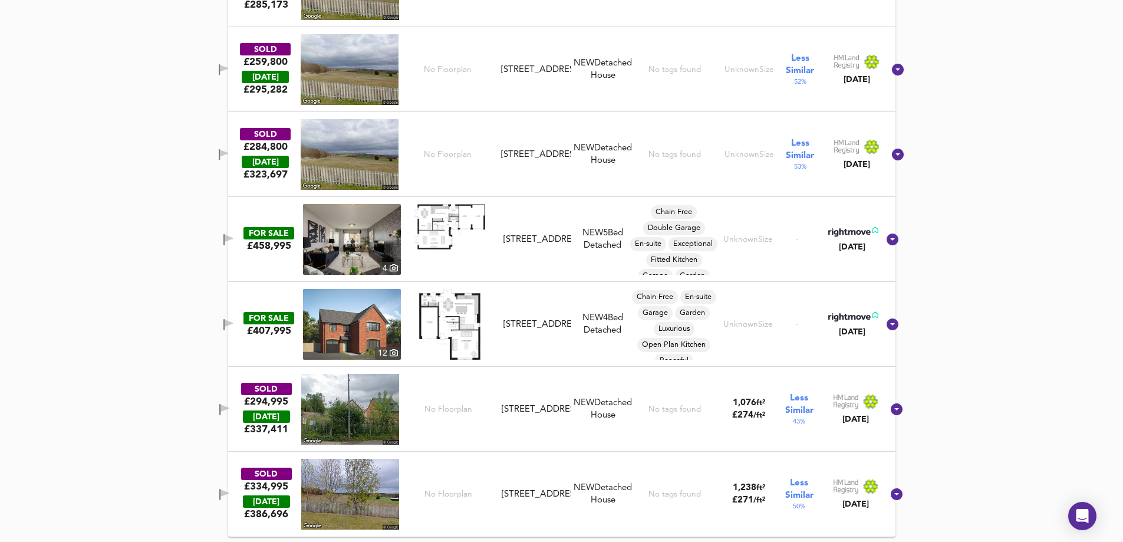
scroll to position [2329, 0]
click at [233, 318] on icon "button" at bounding box center [228, 323] width 10 height 11
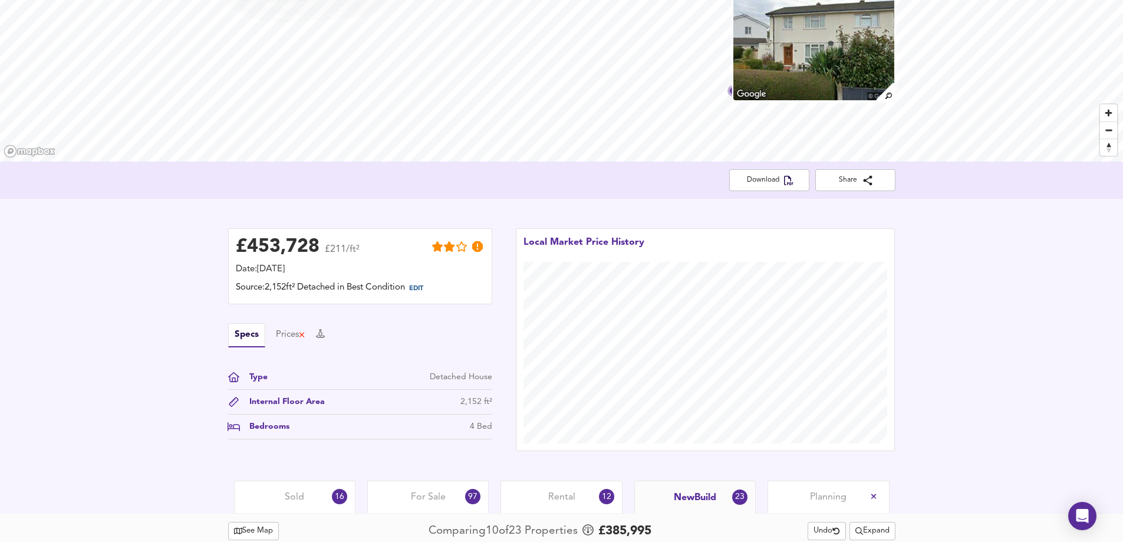
scroll to position [0, 0]
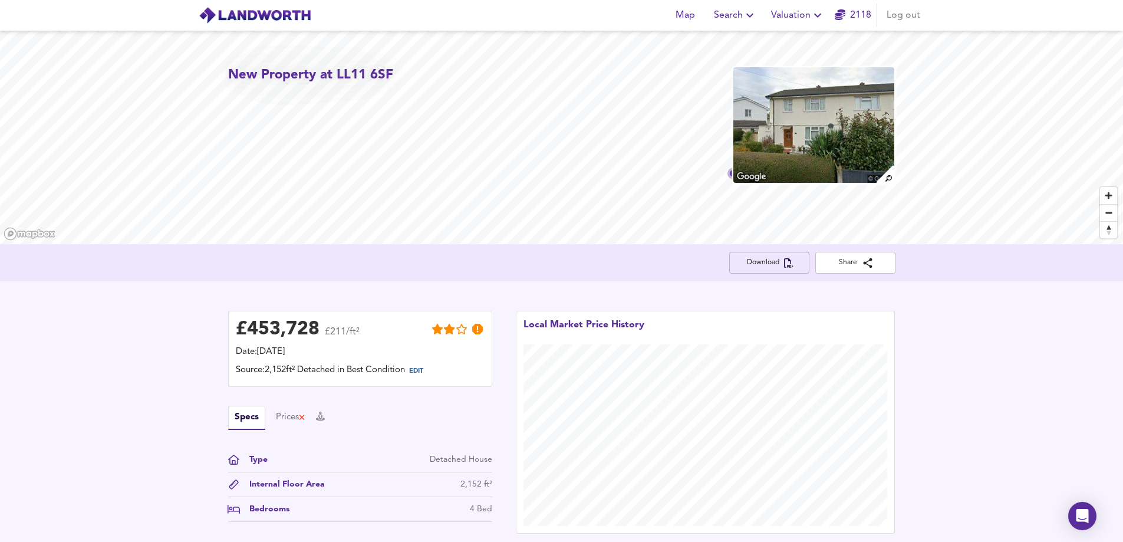
click at [785, 260] on icon "button" at bounding box center [788, 262] width 9 height 9
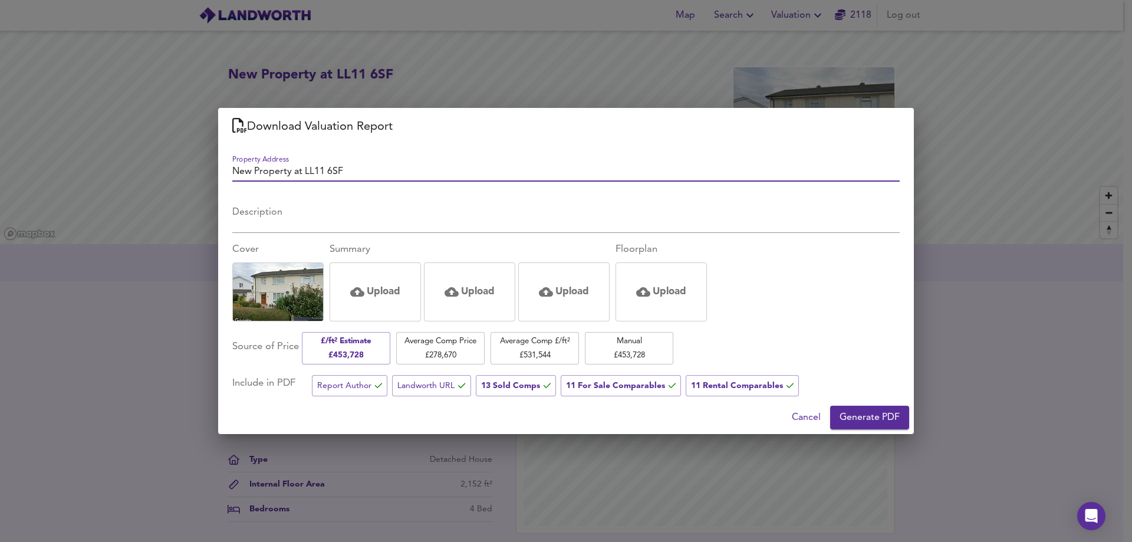
click at [805, 417] on span "Cancel" at bounding box center [806, 417] width 29 height 17
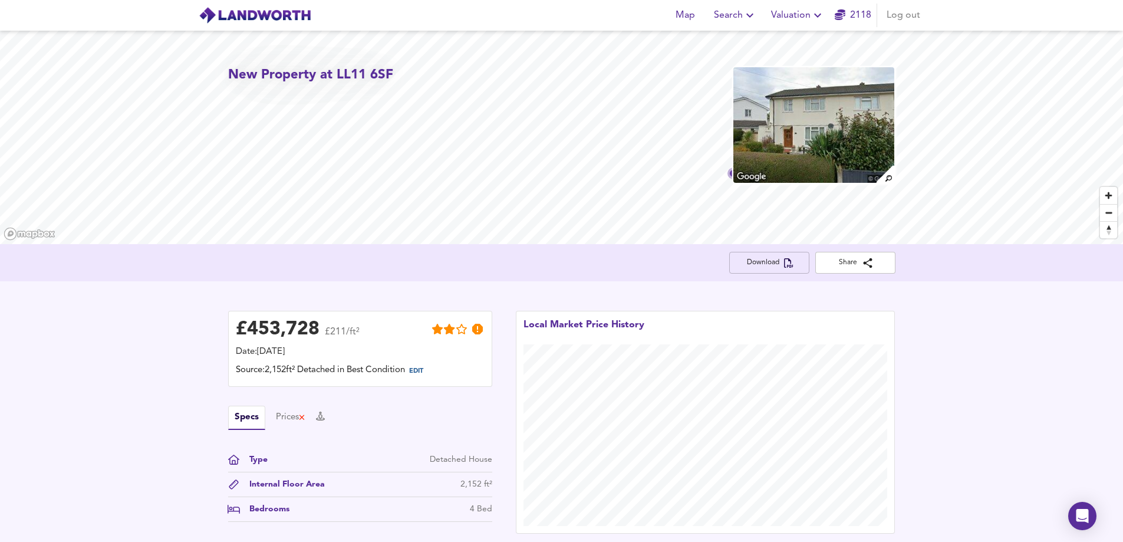
click at [773, 264] on span "Download" at bounding box center [769, 262] width 61 height 12
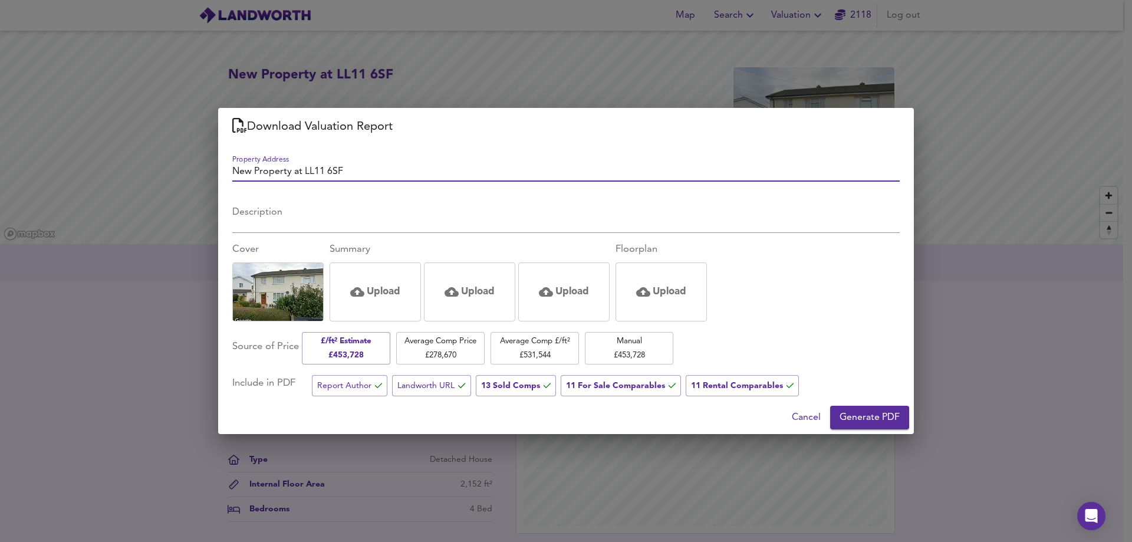
click at [857, 403] on div "Cancel Generate PDF" at bounding box center [566, 417] width 696 height 33
click at [852, 416] on span "Generate PDF" at bounding box center [870, 417] width 60 height 17
